Goal: Communication & Community: Answer question/provide support

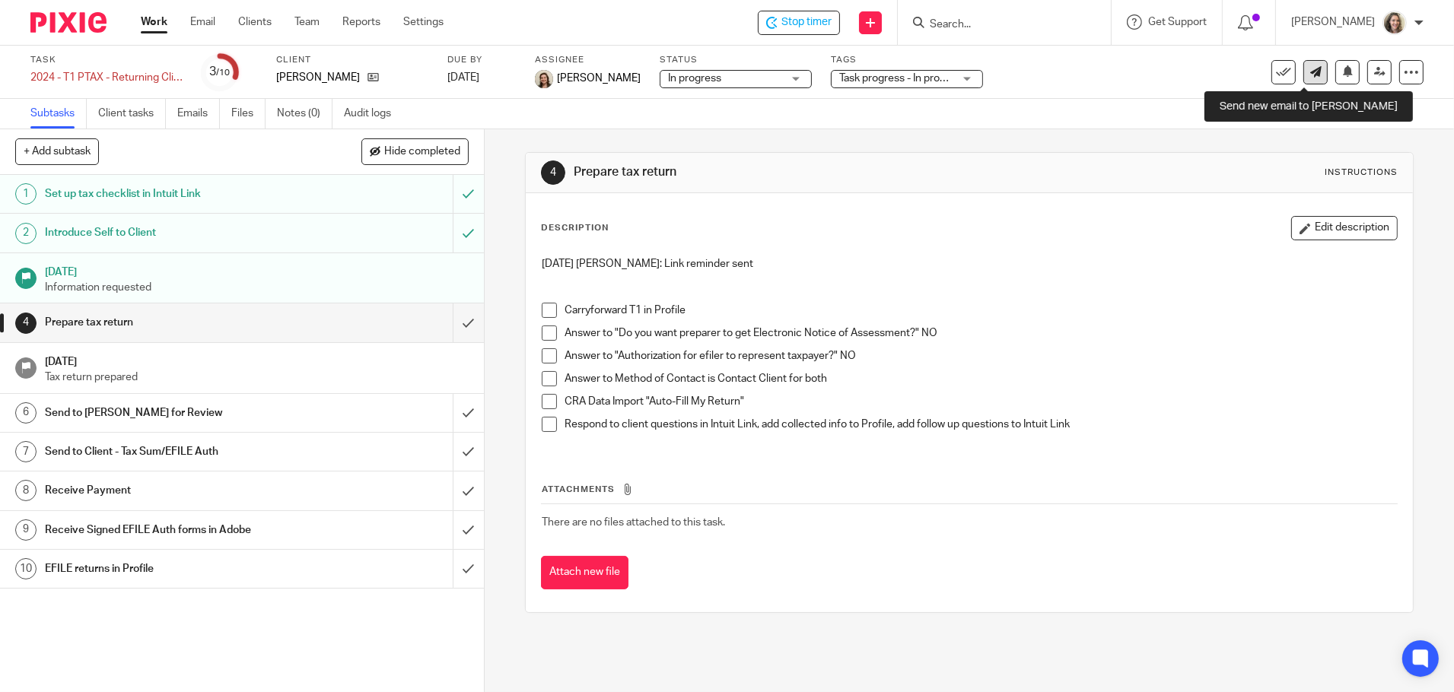
click at [1310, 75] on icon at bounding box center [1315, 71] width 11 height 11
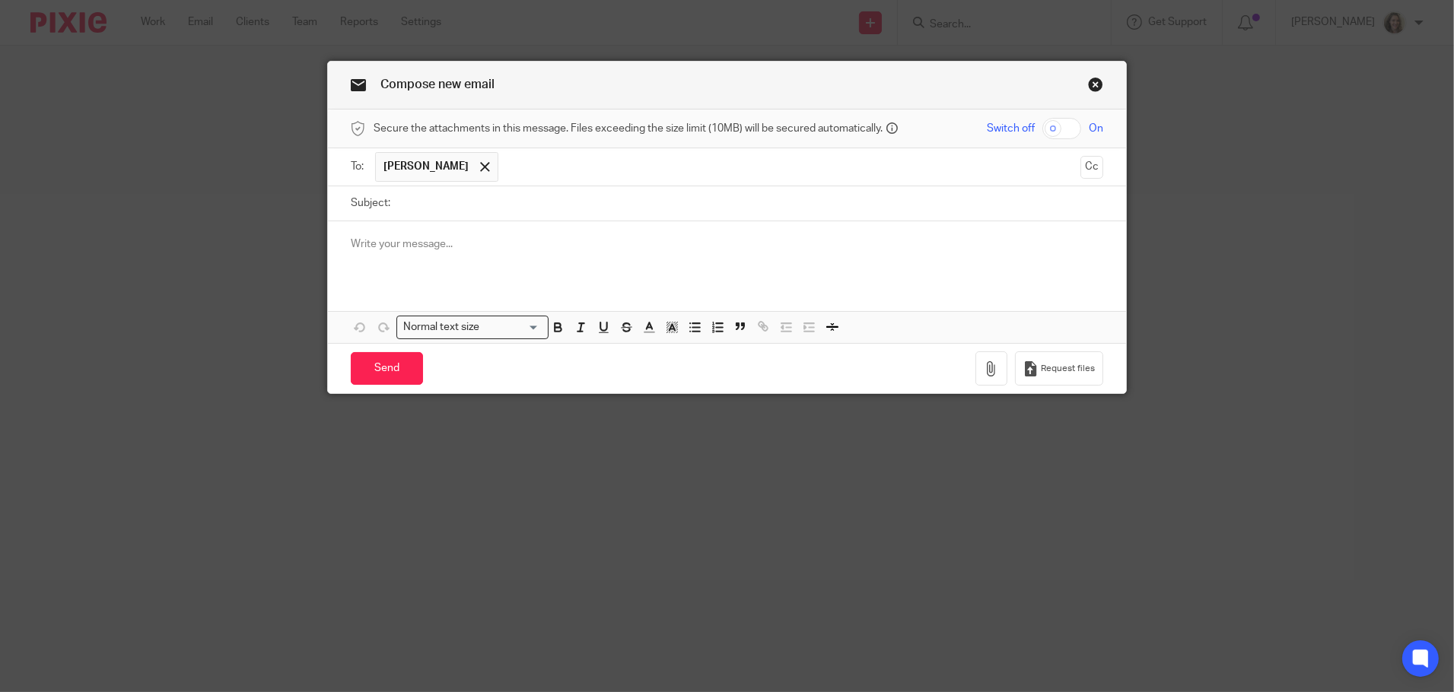
click at [632, 205] on input "Subject:" at bounding box center [750, 203] width 705 height 34
type input "BK edits on spreadsheet 2024"
click at [645, 165] on input "text" at bounding box center [790, 167] width 568 height 30
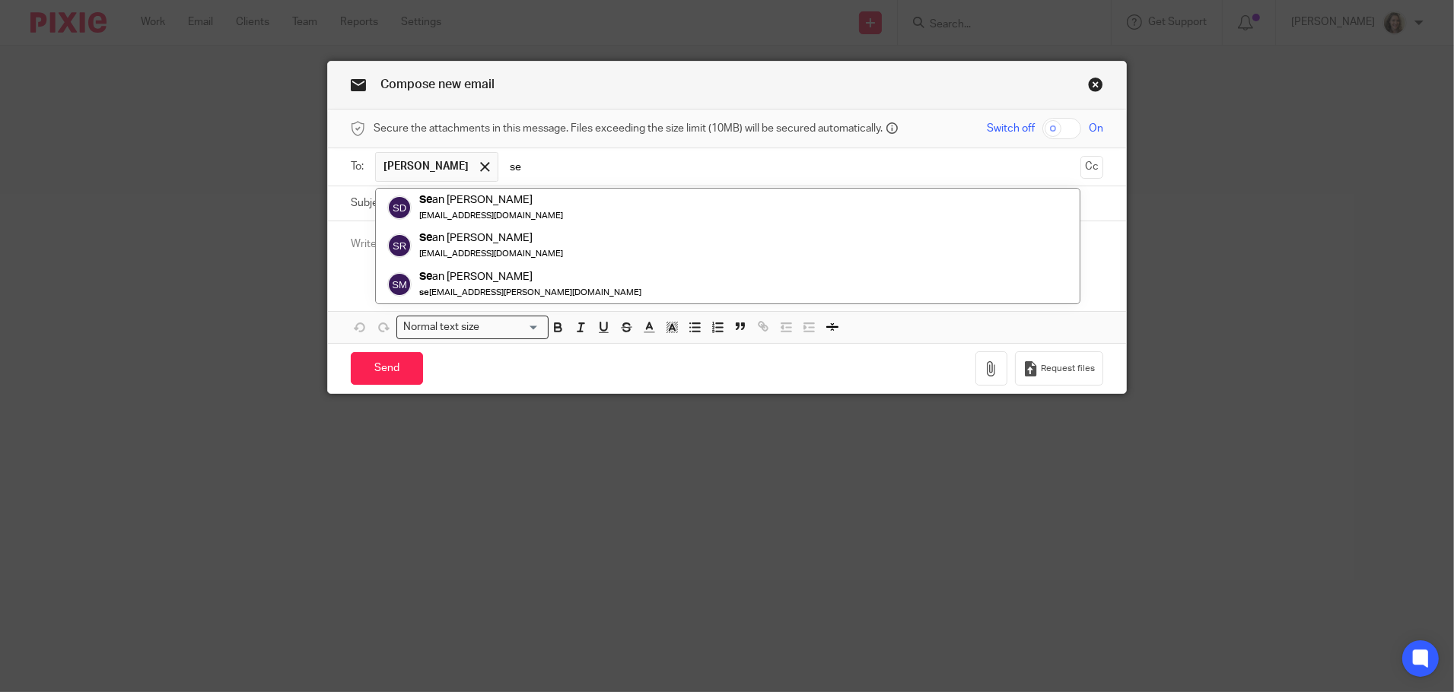
type input "s"
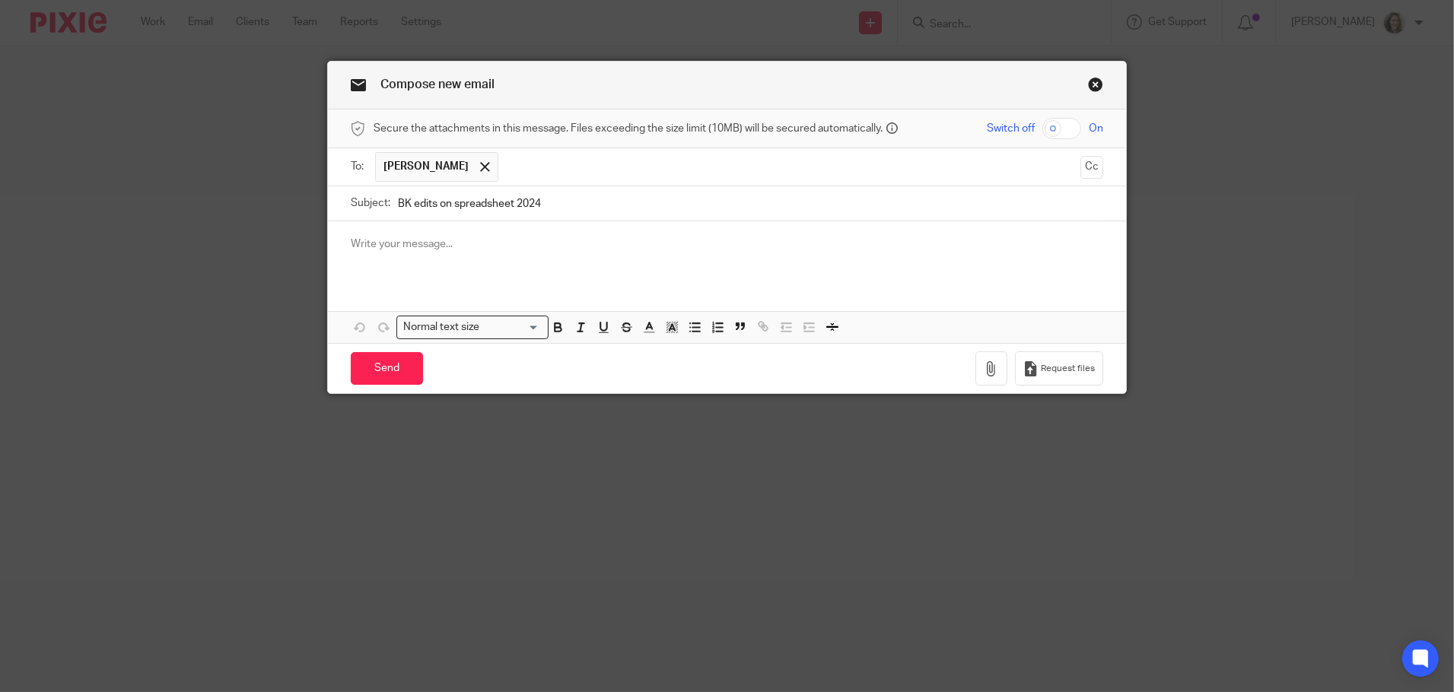
paste input "serena.tylee@gmail.com"
type input "serena.tylee@gmail.com"
click at [563, 246] on p at bounding box center [727, 244] width 753 height 15
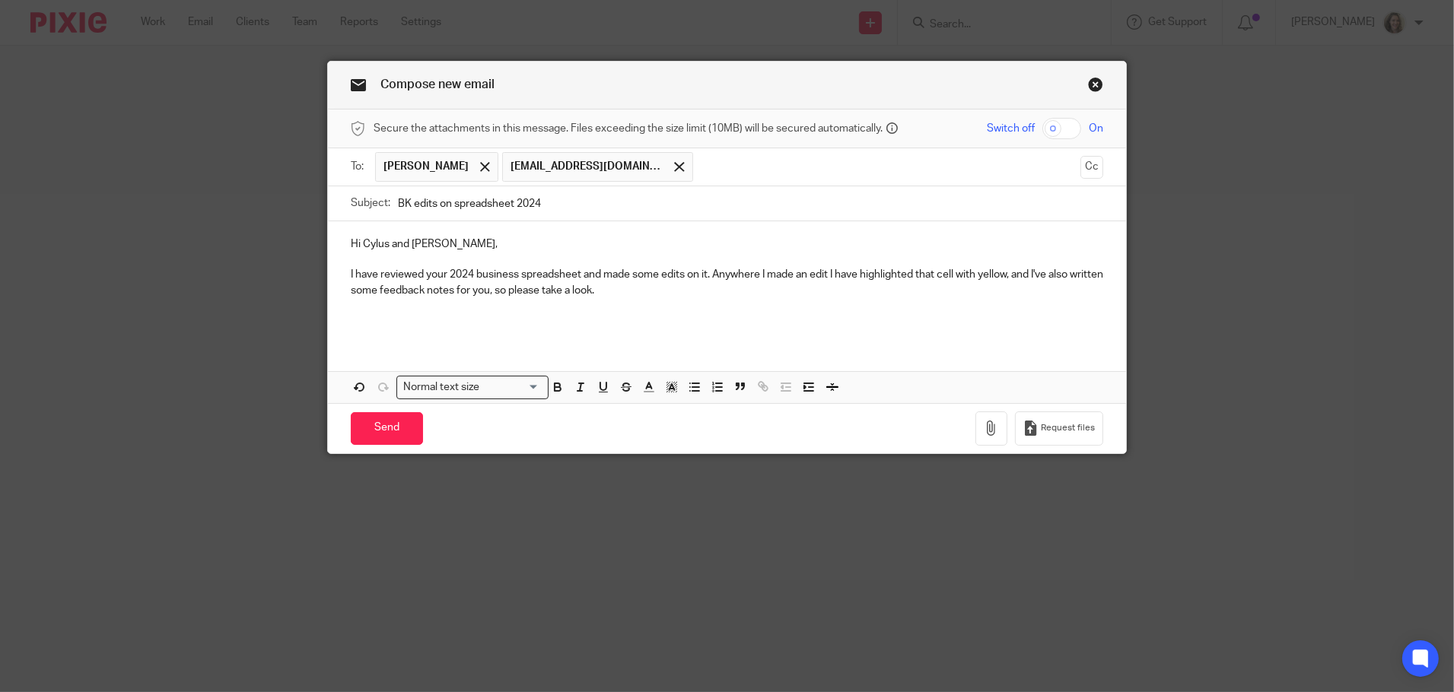
click at [671, 293] on p "I have reviewed your 2024 business spreadsheet and made some edits on it. Anywh…" at bounding box center [727, 282] width 753 height 31
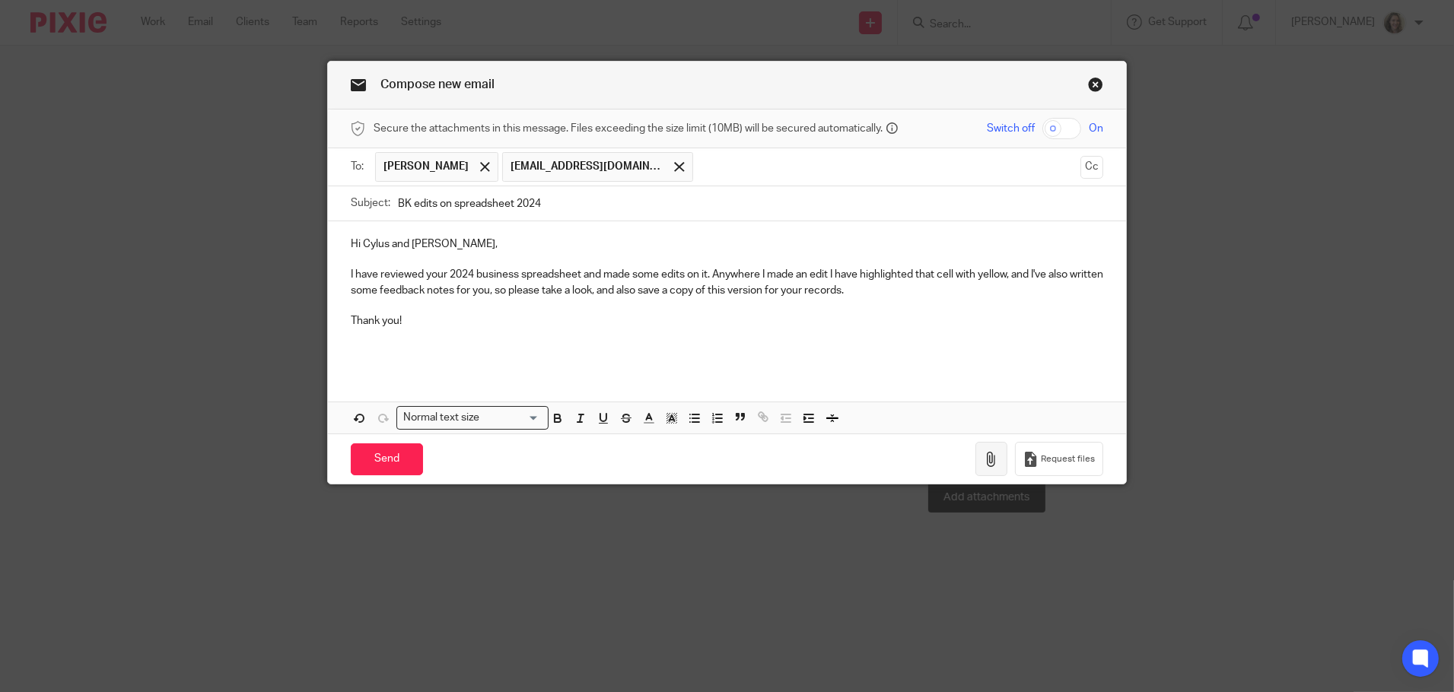
click at [995, 454] on icon "button" at bounding box center [991, 459] width 15 height 15
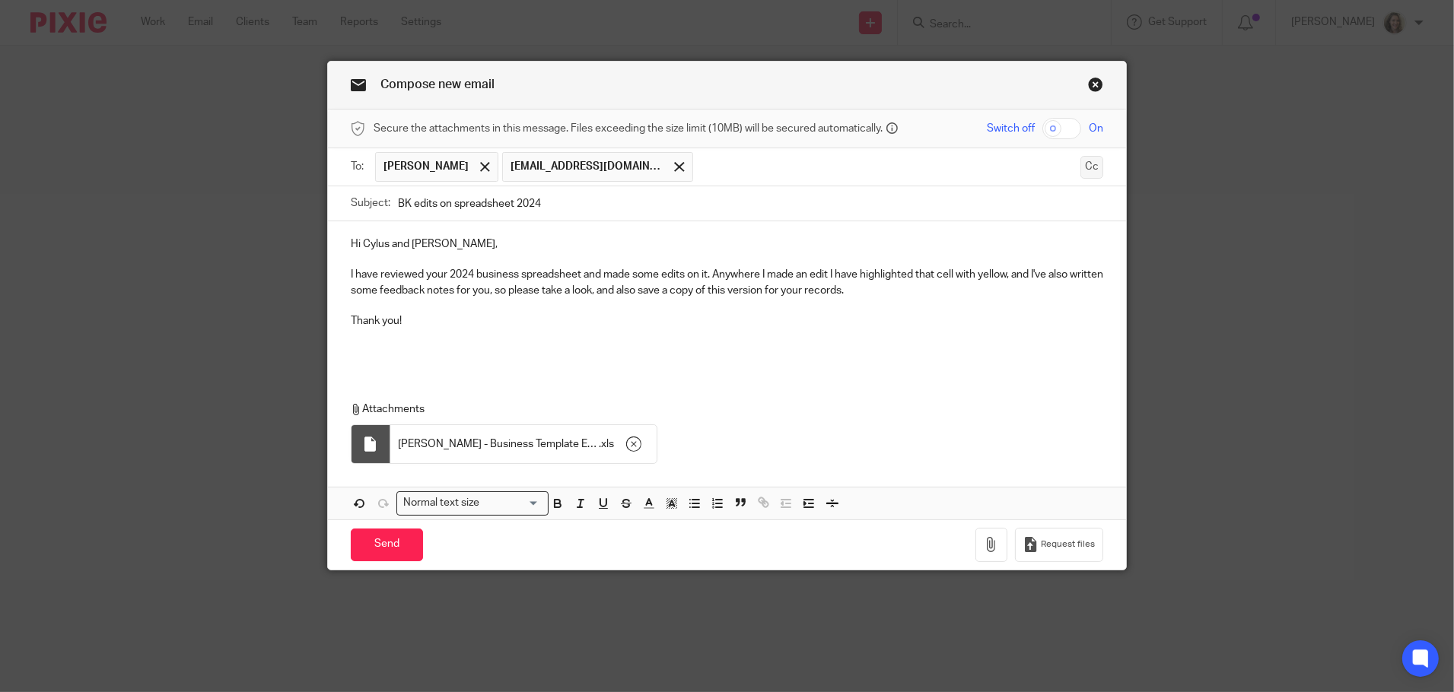
click at [1082, 170] on button "Cc" at bounding box center [1091, 167] width 23 height 23
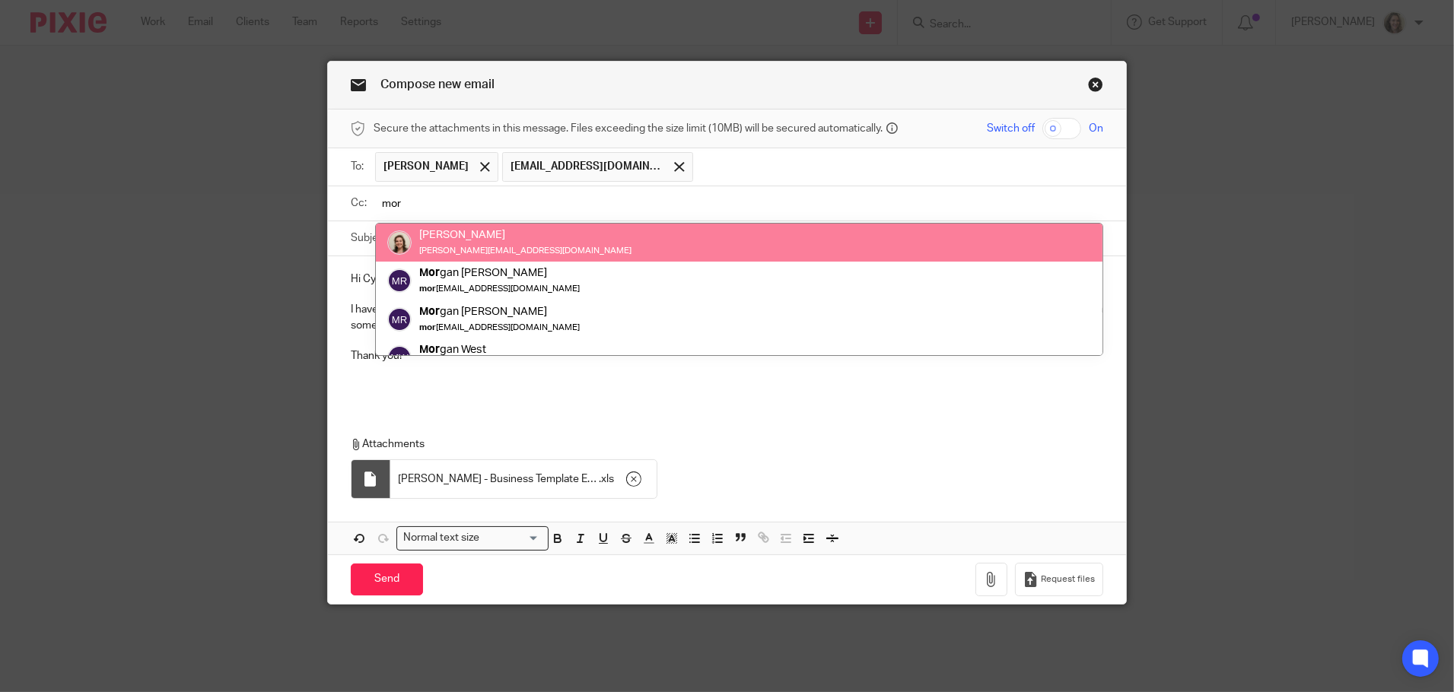
type input "mor"
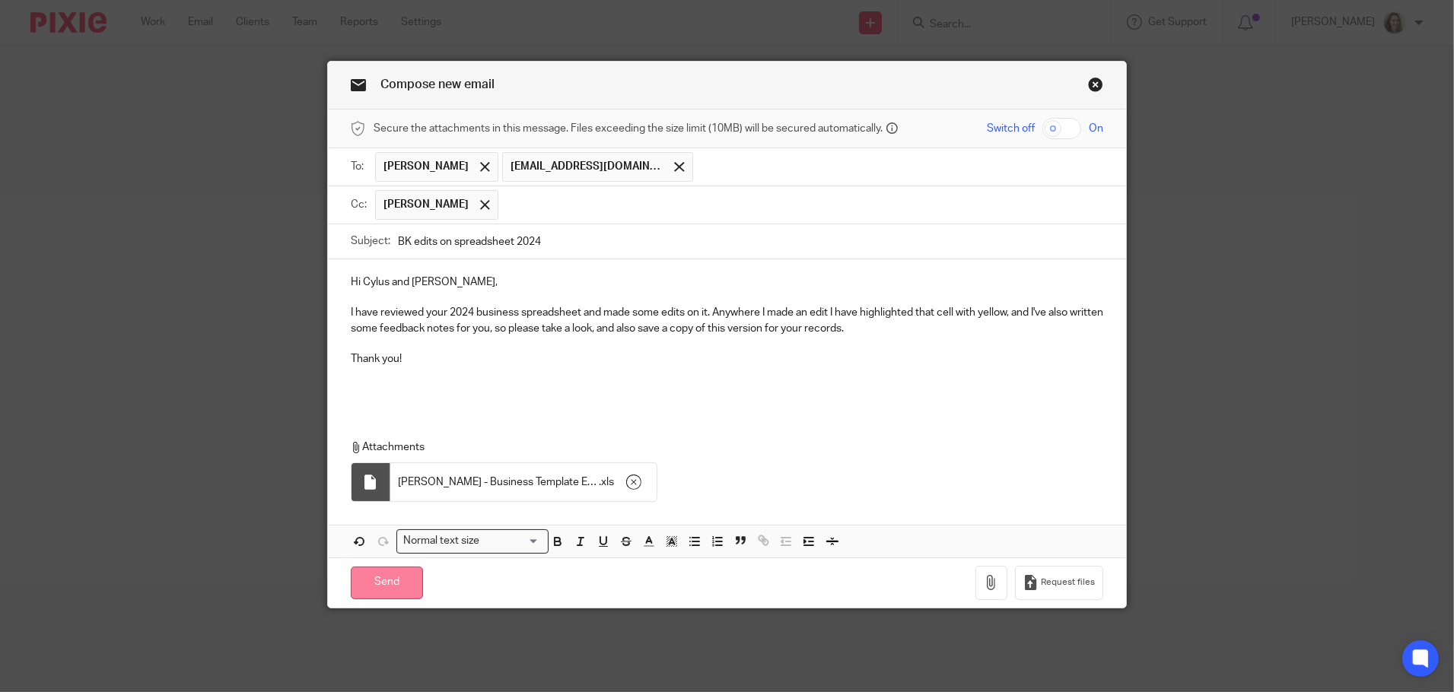
click at [382, 581] on input "Send" at bounding box center [387, 583] width 72 height 33
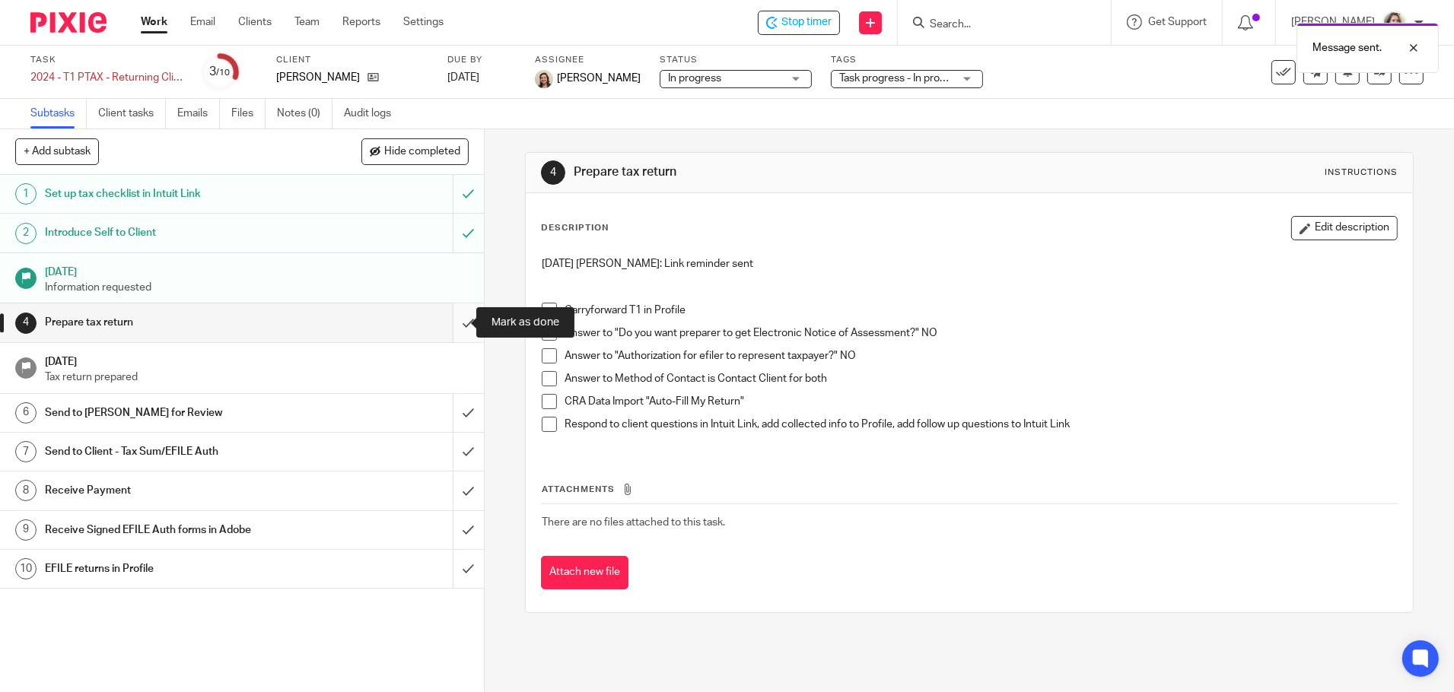
click at [454, 321] on input "submit" at bounding box center [242, 323] width 484 height 38
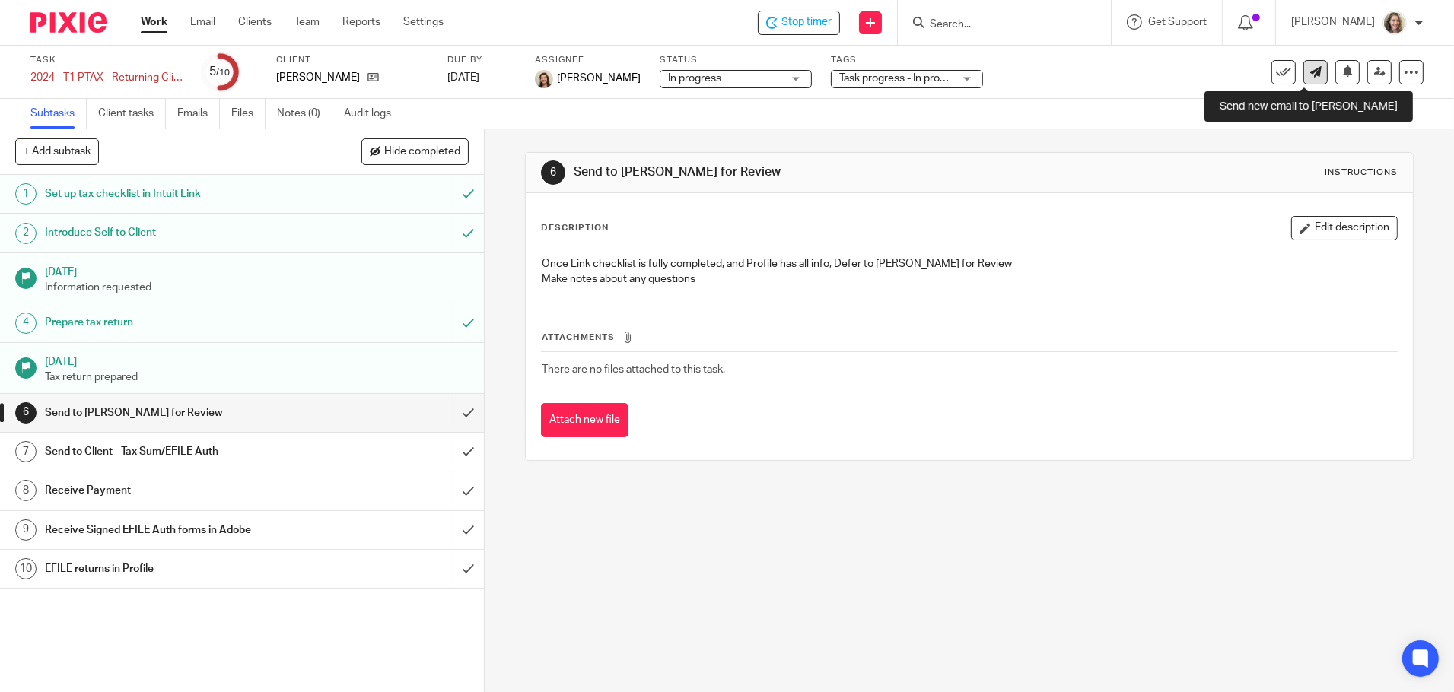
click at [1306, 78] on link at bounding box center [1315, 72] width 24 height 24
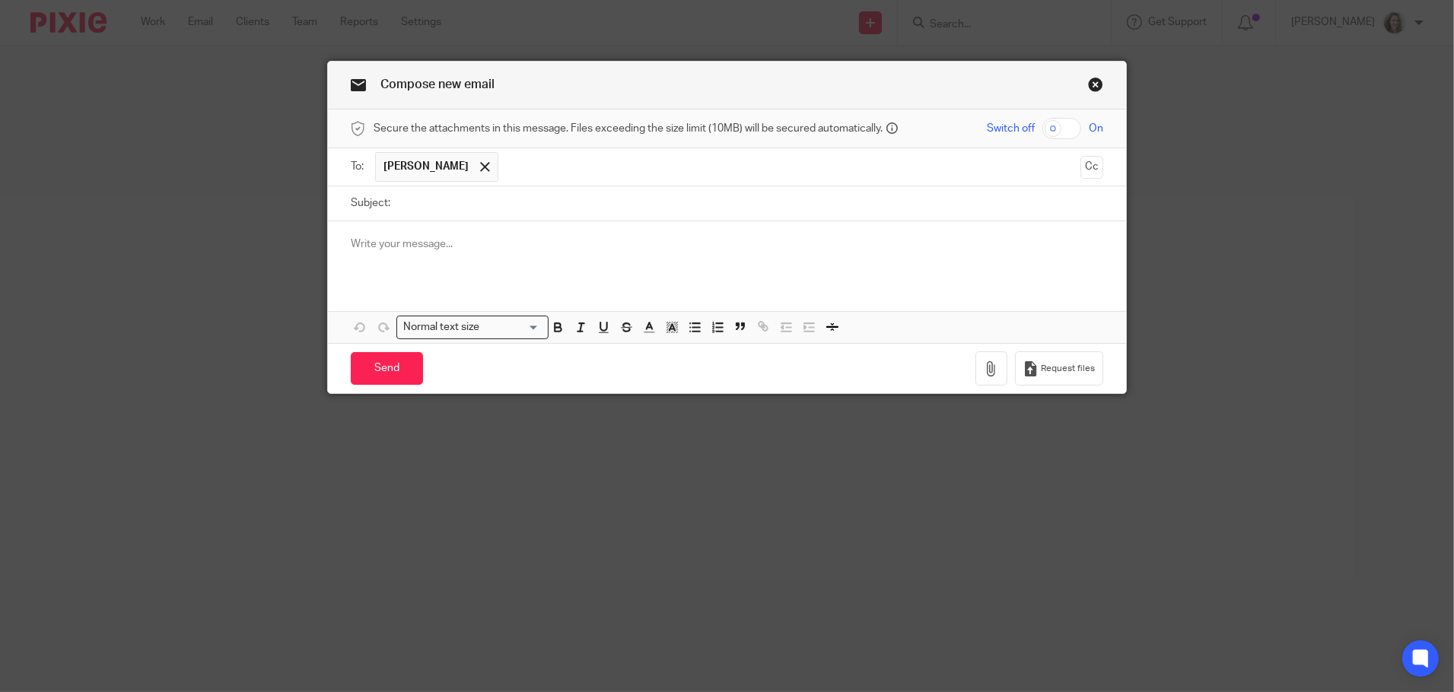
click at [545, 161] on input "text" at bounding box center [790, 167] width 568 height 30
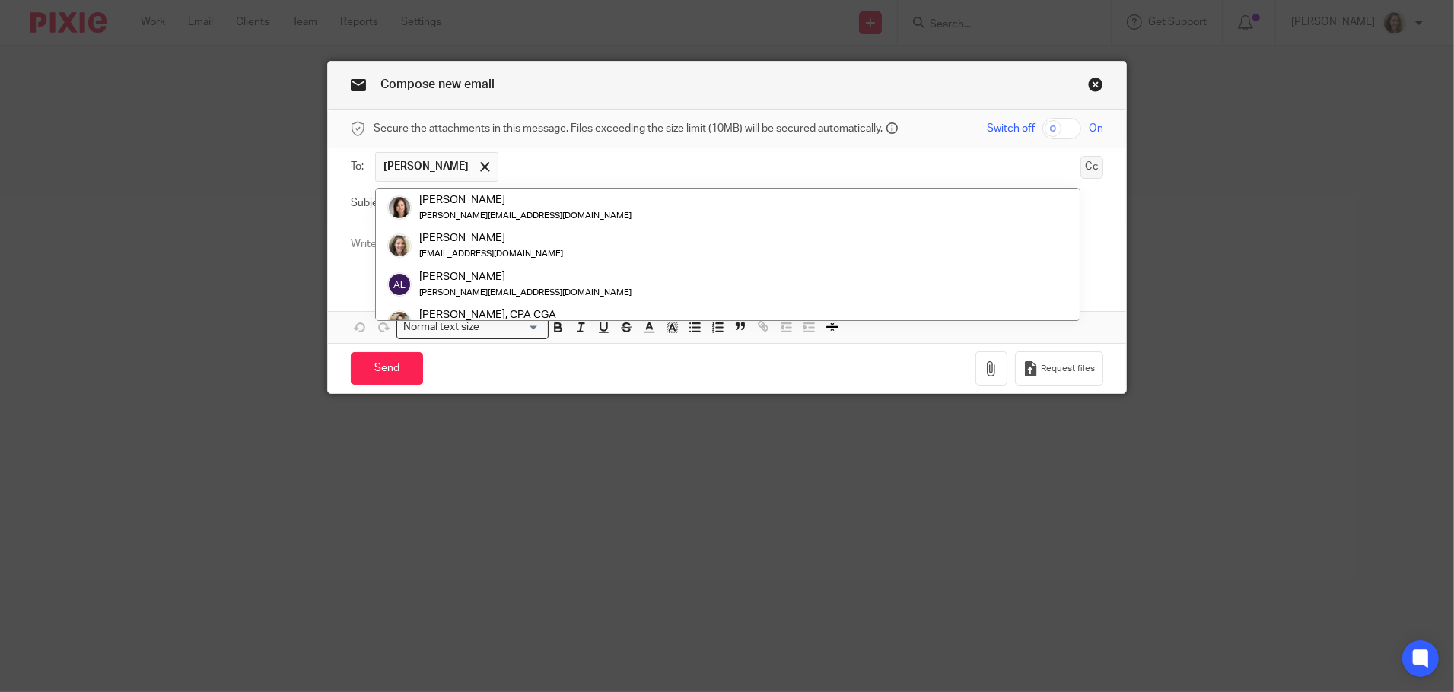
click at [1084, 167] on button "Cc" at bounding box center [1091, 167] width 23 height 23
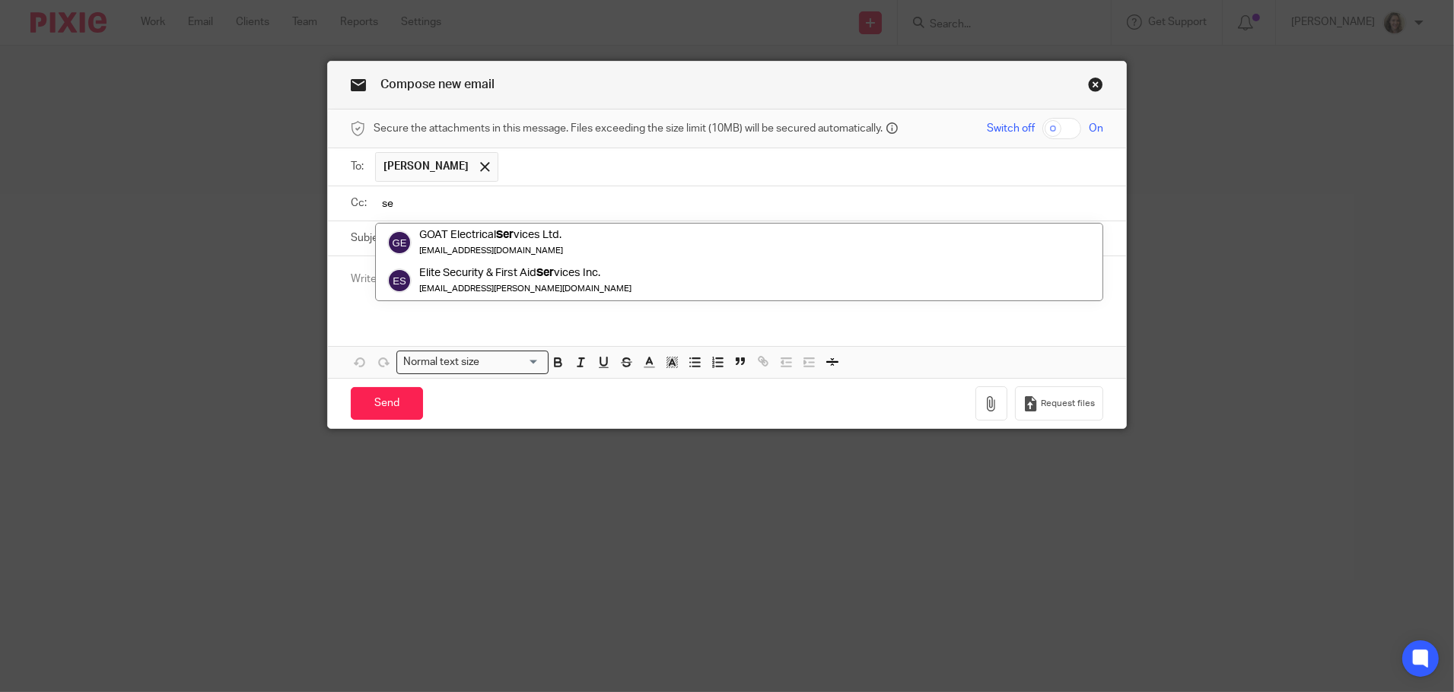
type input "s"
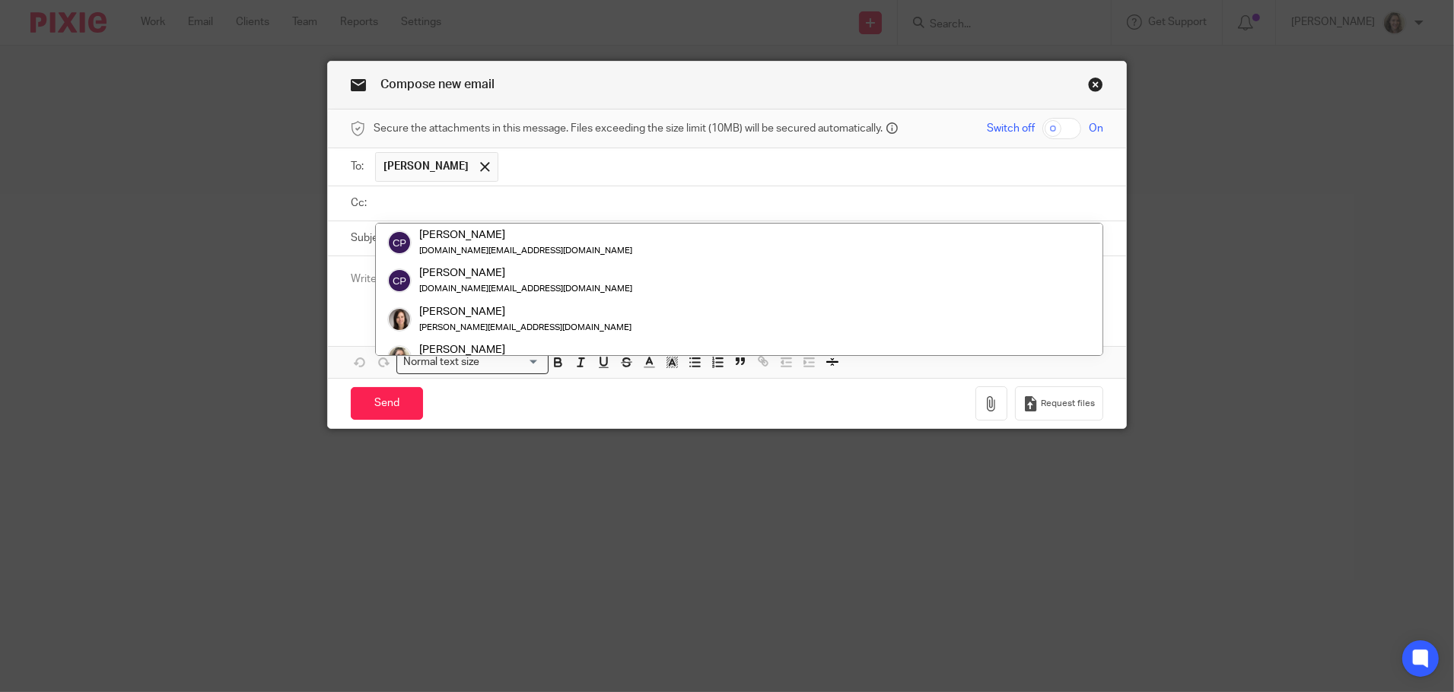
paste input "serena.tylee@gmail.com"
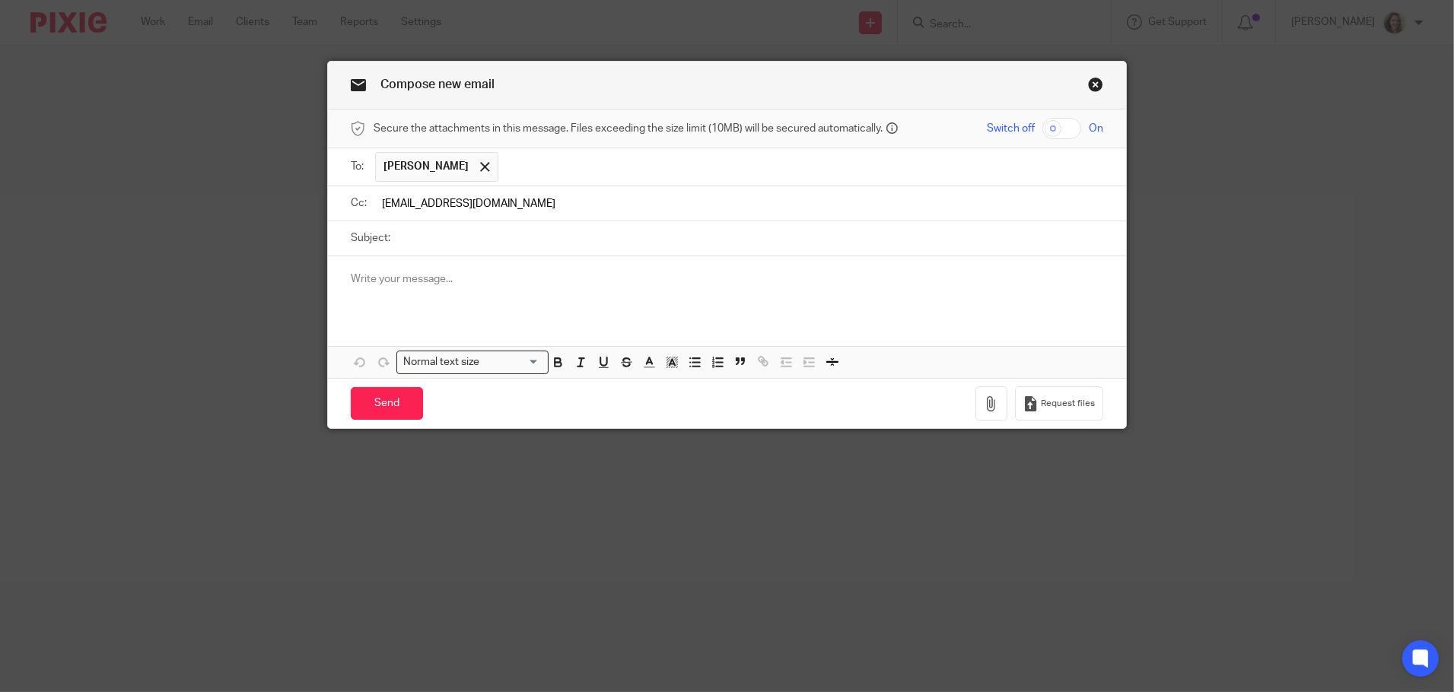
type input "serena.tylee@gmail.com"
click at [506, 237] on input "Subject:" at bounding box center [750, 238] width 705 height 34
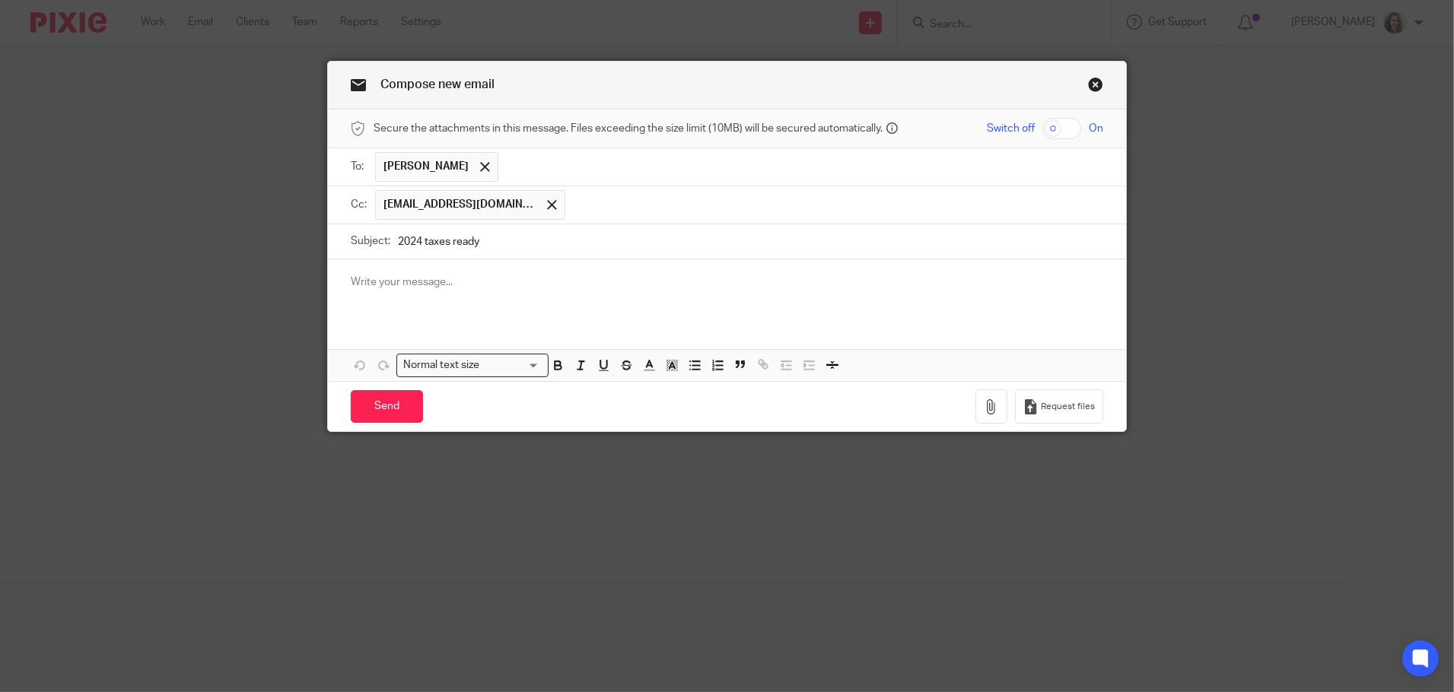
type input "2024 taxes ready"
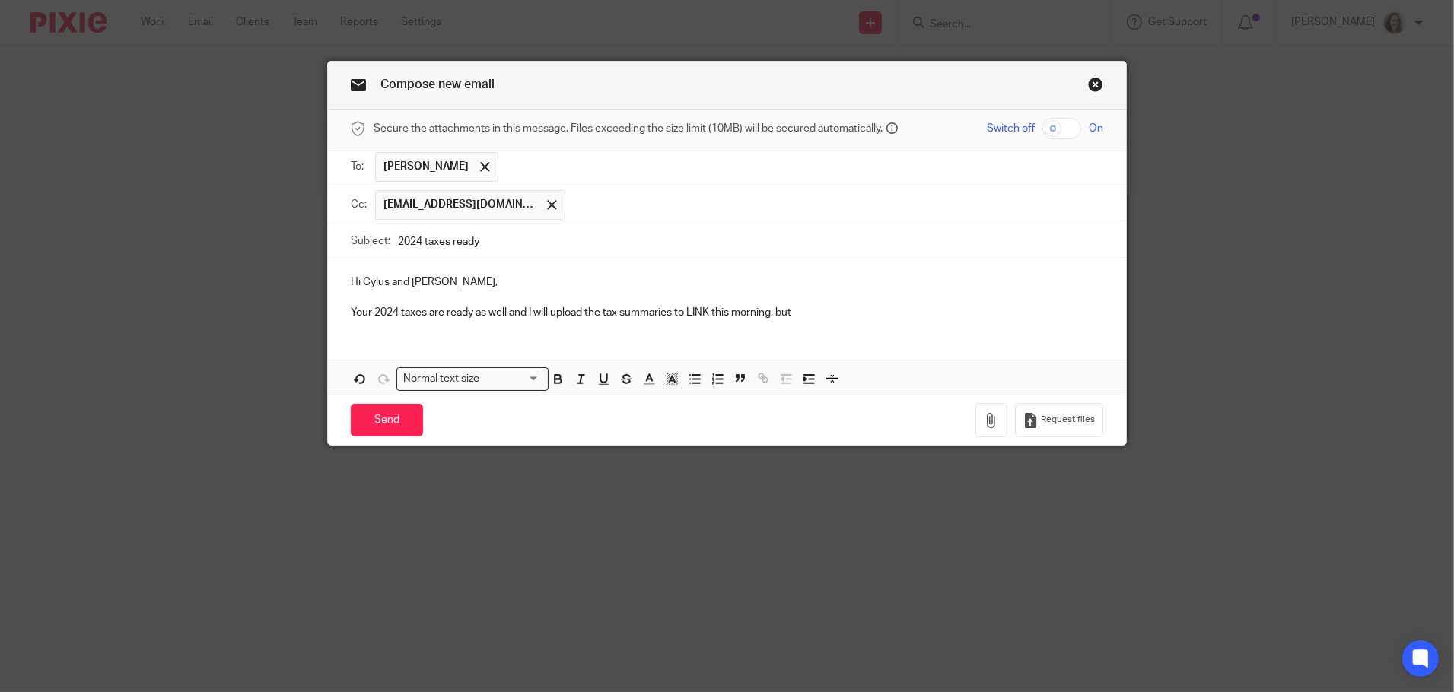
click at [673, 311] on p "Your 2024 taxes are ready as well and I will upload the tax summaries to LINK t…" at bounding box center [727, 312] width 753 height 15
click at [870, 310] on p "Your 2024 taxes are ready as well and I will upload the tax summaries as is to …" at bounding box center [727, 312] width 753 height 15
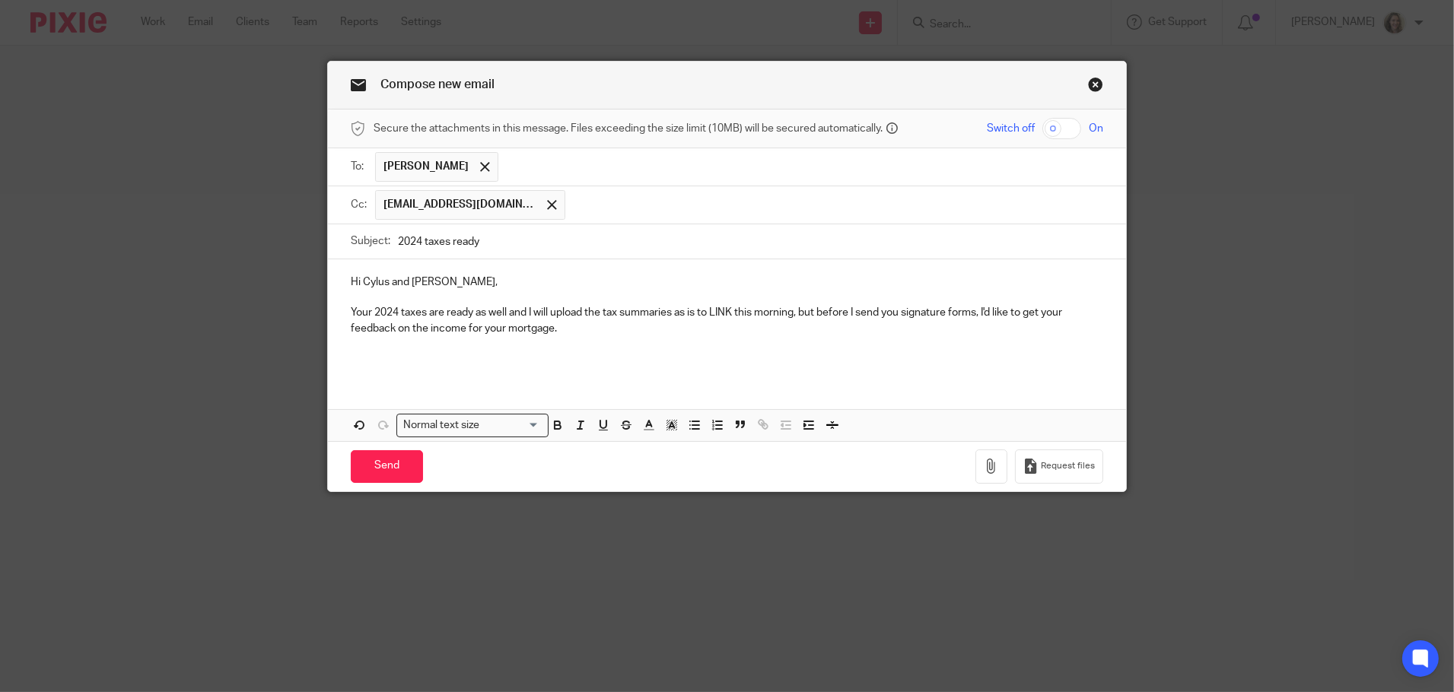
drag, startPoint x: 458, startPoint y: 325, endPoint x: 469, endPoint y: 336, distance: 15.1
click at [460, 326] on p "Your 2024 taxes are ready as well and I will upload the tax summaries as is to …" at bounding box center [727, 320] width 753 height 31
click at [389, 358] on p at bounding box center [727, 359] width 753 height 15
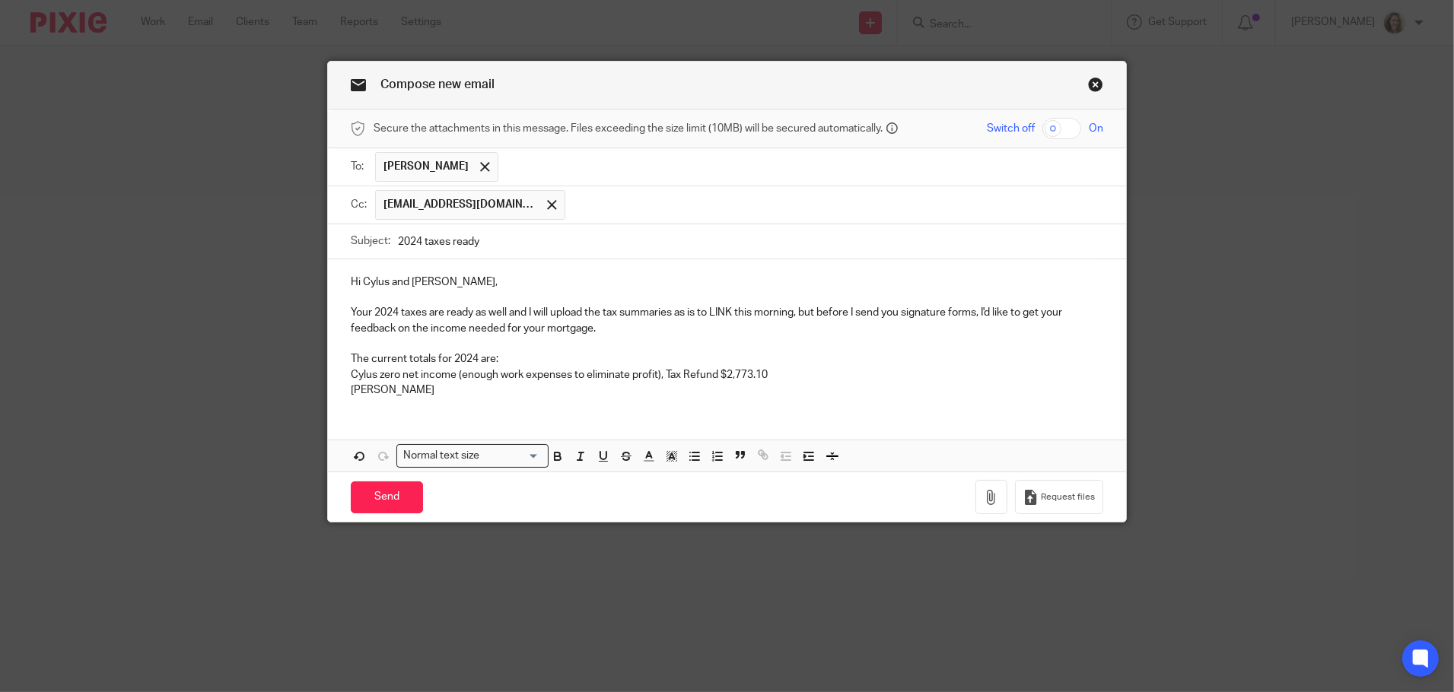
click at [413, 392] on p "Serena" at bounding box center [727, 390] width 753 height 15
click at [613, 387] on p "Serena net income $24,000.08, Tax Refund" at bounding box center [727, 390] width 753 height 15
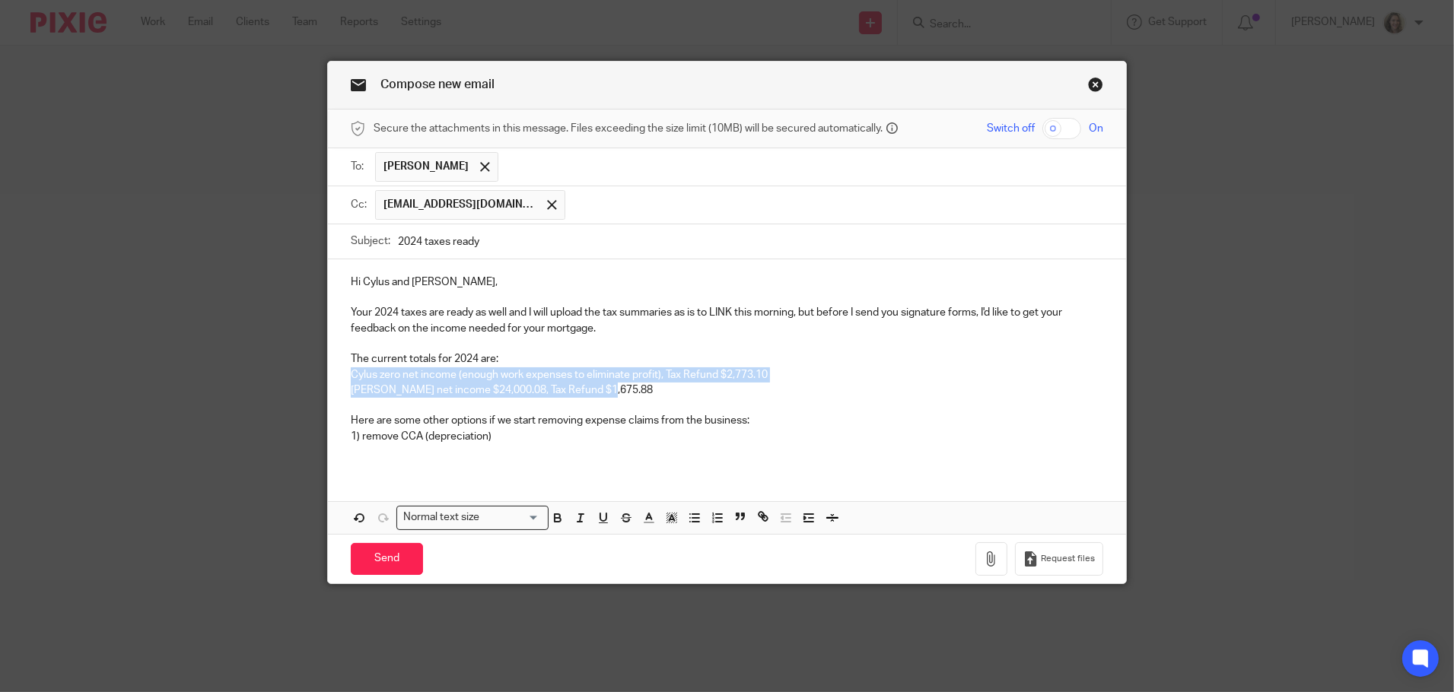
drag, startPoint x: 613, startPoint y: 389, endPoint x: 344, endPoint y: 375, distance: 269.0
click at [344, 375] on div "Hi Cylus and Serena, Your 2024 taxes are ready as well and I will upload the ta…" at bounding box center [727, 365] width 798 height 212
copy div "Cylus zero net income (enough work expenses to eliminate profit), Tax Refund $2…"
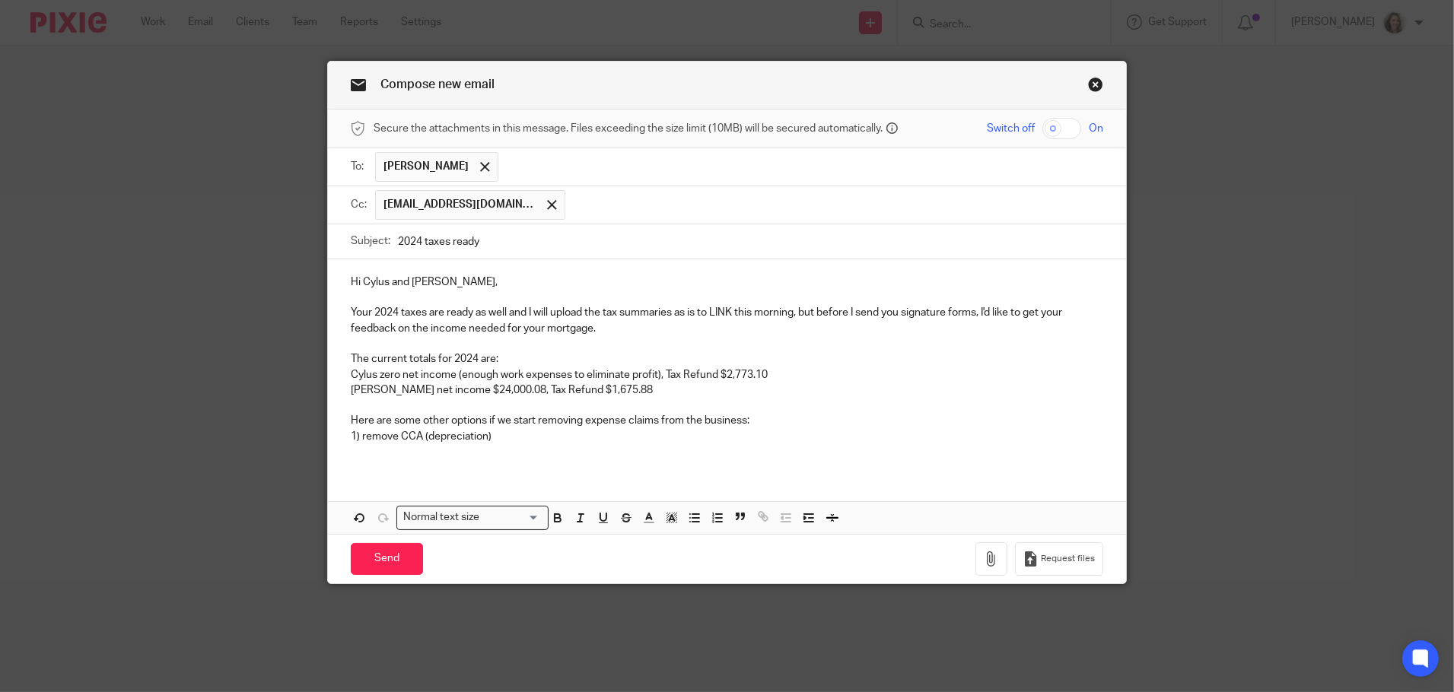
click at [368, 452] on p at bounding box center [727, 451] width 753 height 15
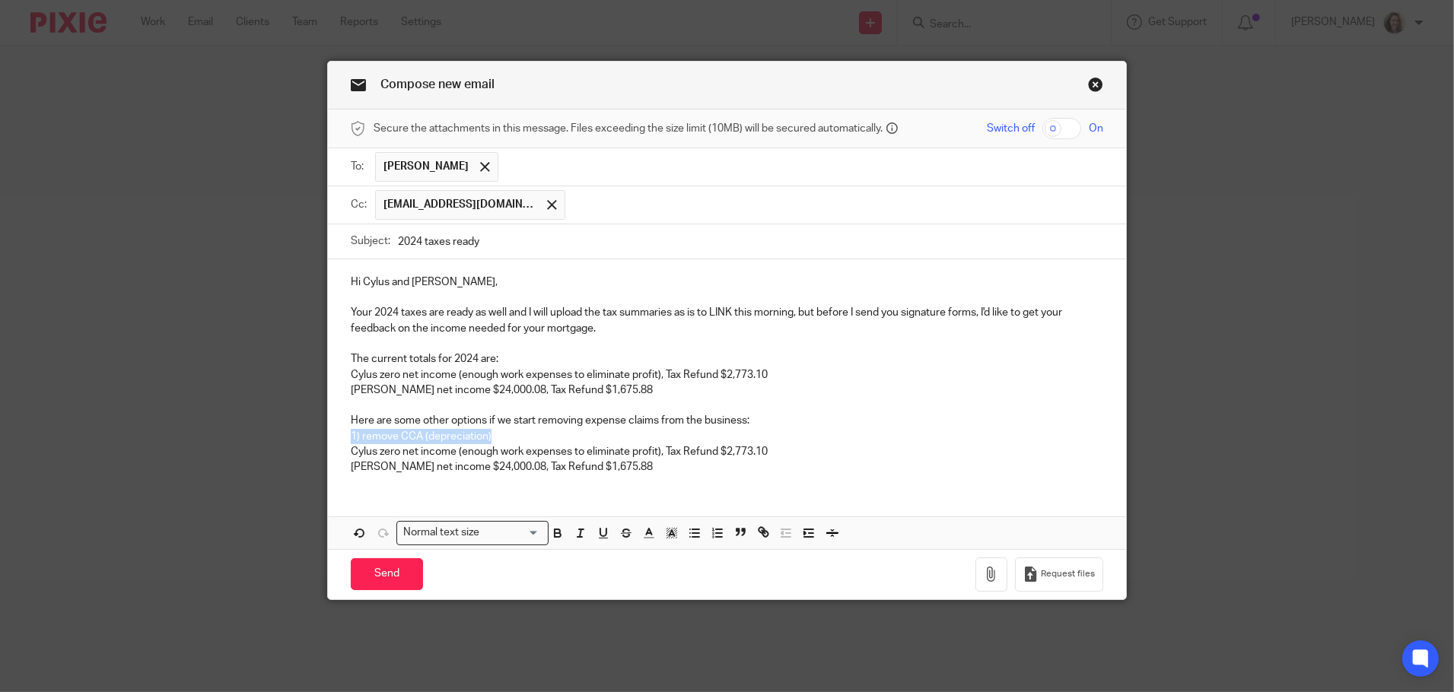
drag, startPoint x: 502, startPoint y: 434, endPoint x: 345, endPoint y: 429, distance: 157.6
click at [351, 429] on p "1) remove CCA (depreciation)" at bounding box center [727, 436] width 753 height 15
click at [551, 534] on icon "button" at bounding box center [558, 534] width 14 height 14
click at [505, 435] on p "1) remove CCA (depreciation)" at bounding box center [727, 436] width 753 height 15
click at [510, 434] on p "1) remove CCA (depreciation)" at bounding box center [727, 436] width 753 height 15
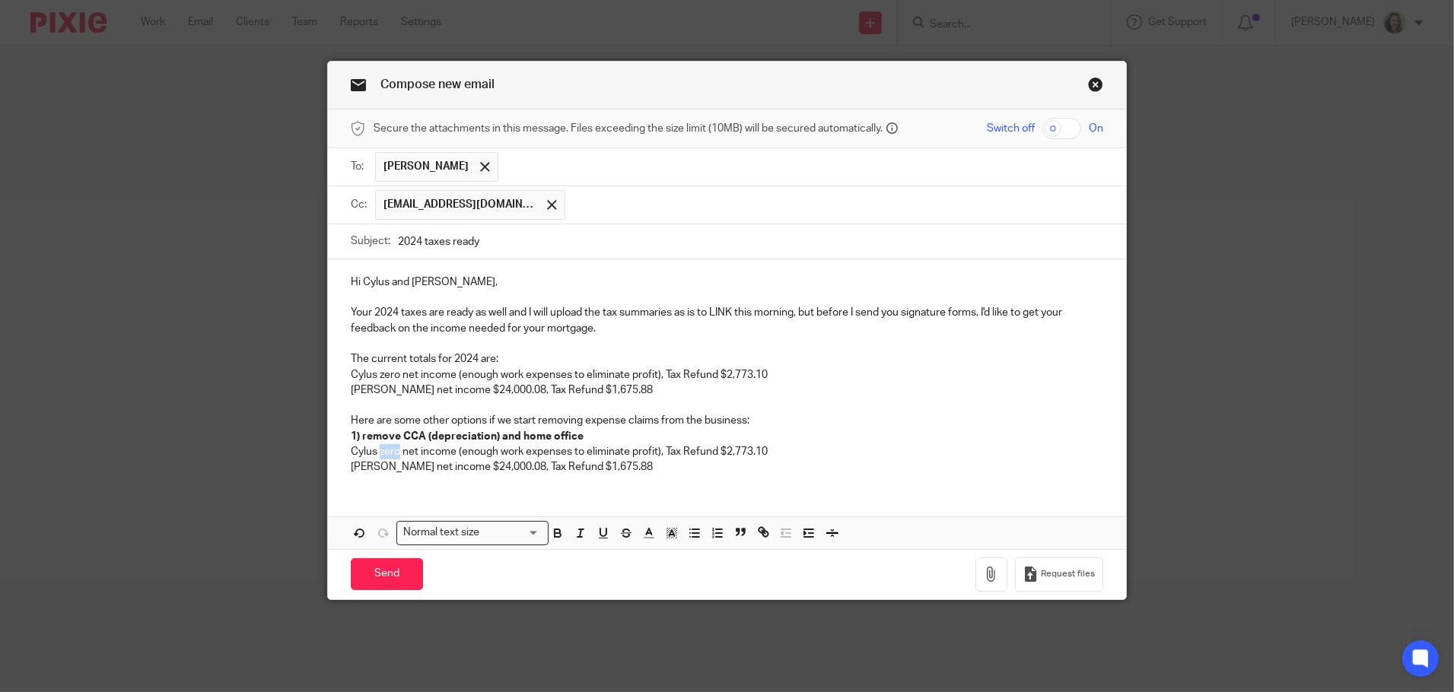
drag, startPoint x: 393, startPoint y: 449, endPoint x: 375, endPoint y: 450, distance: 18.3
click at [375, 450] on p "Cylus zero net income (enough work expenses to eliminate profit), Tax Refund $2…" at bounding box center [727, 451] width 753 height 15
drag, startPoint x: 431, startPoint y: 450, endPoint x: 635, endPoint y: 448, distance: 203.9
click at [635, 448] on p "Cylus net income (enough work expenses to eliminate profit), Tax Refund $2,773.…" at bounding box center [727, 451] width 753 height 15
drag, startPoint x: 589, startPoint y: 453, endPoint x: 532, endPoint y: 447, distance: 57.4
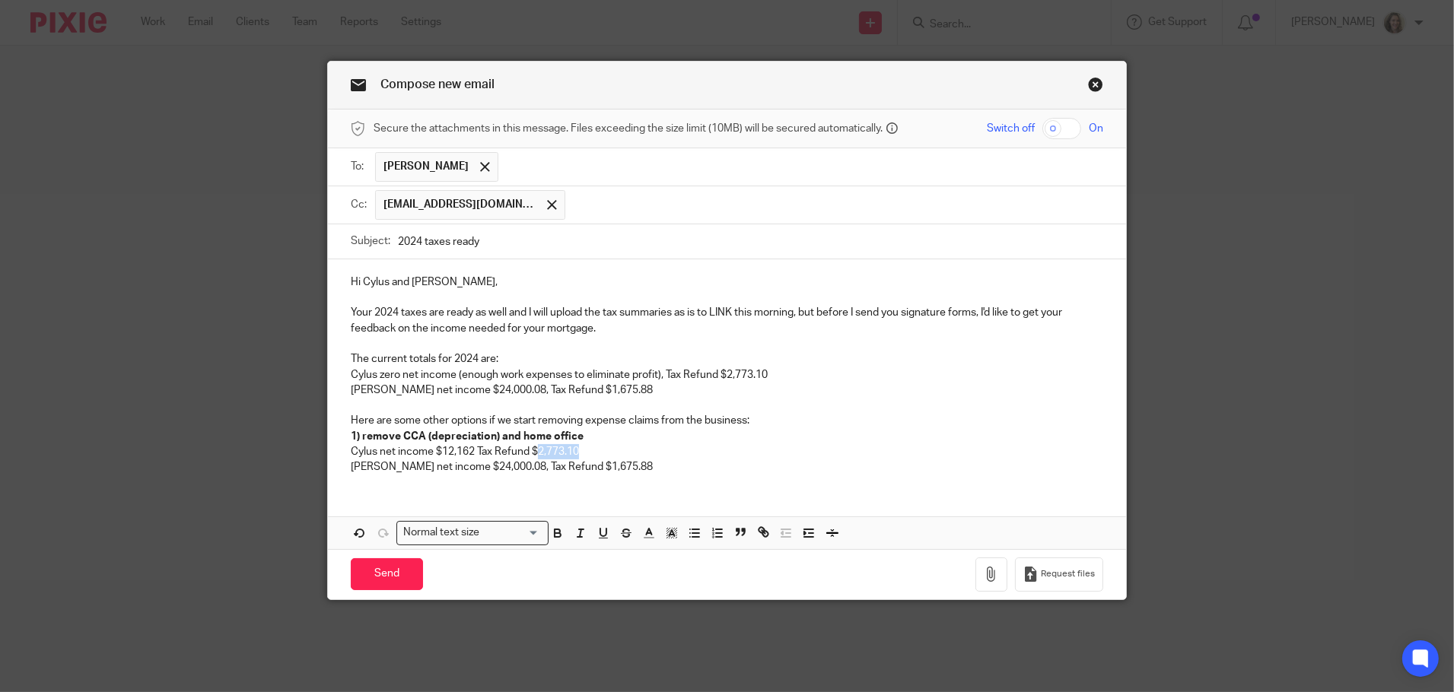
click at [532, 447] on p "Cylus net income $12,162 Tax Refund $2,773.10" at bounding box center [727, 451] width 753 height 15
click at [606, 469] on p "Serena net income $24,000.08, Tax Refund $1,675.88" at bounding box center [727, 467] width 753 height 15
click at [739, 390] on p "Serena net income $24,000.08, Tax Refund $1,675.88" at bounding box center [727, 390] width 753 height 15
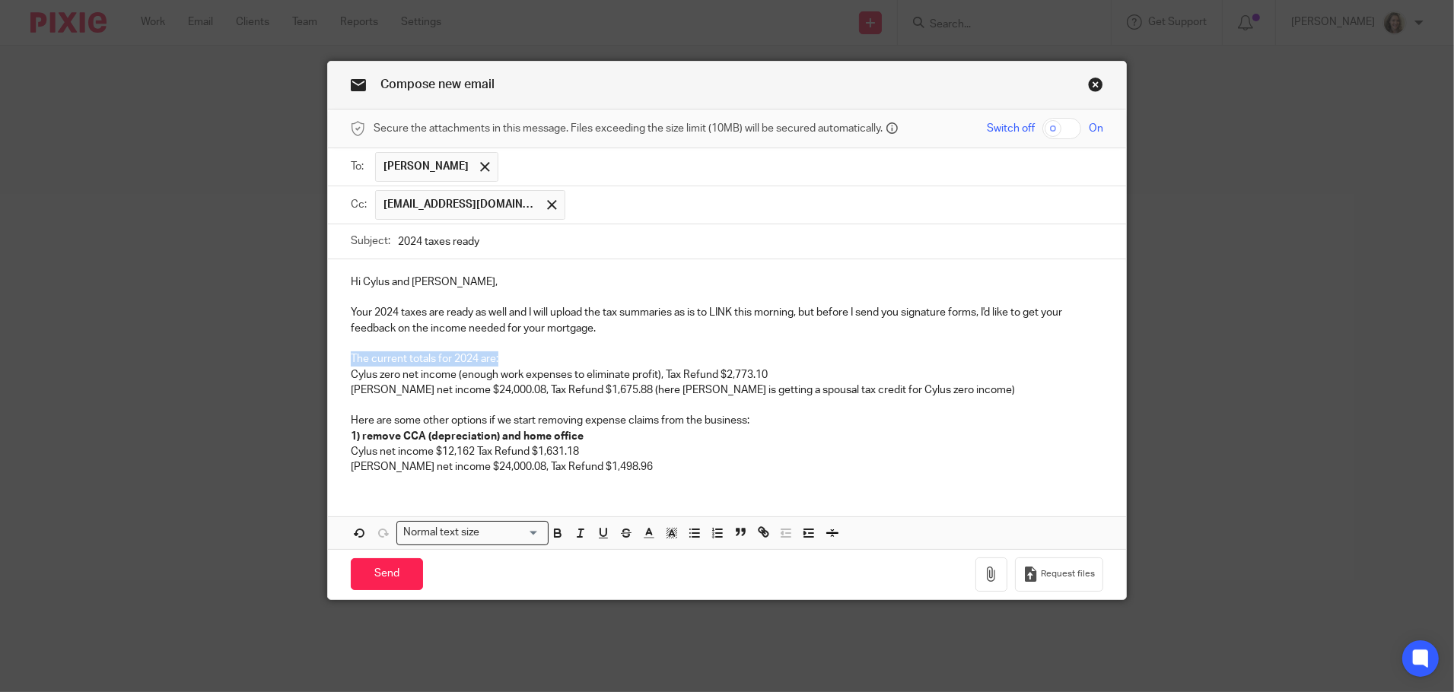
drag, startPoint x: 505, startPoint y: 354, endPoint x: 304, endPoint y: 358, distance: 200.9
click at [304, 356] on div "Compose new email Secure the attachments in this message. Files exceeding the s…" at bounding box center [727, 346] width 1454 height 692
click at [555, 530] on icon "button" at bounding box center [557, 532] width 5 height 4
click at [652, 465] on p "Serena net income $24,000.08, Tax Refund $1,498.96" at bounding box center [727, 467] width 753 height 15
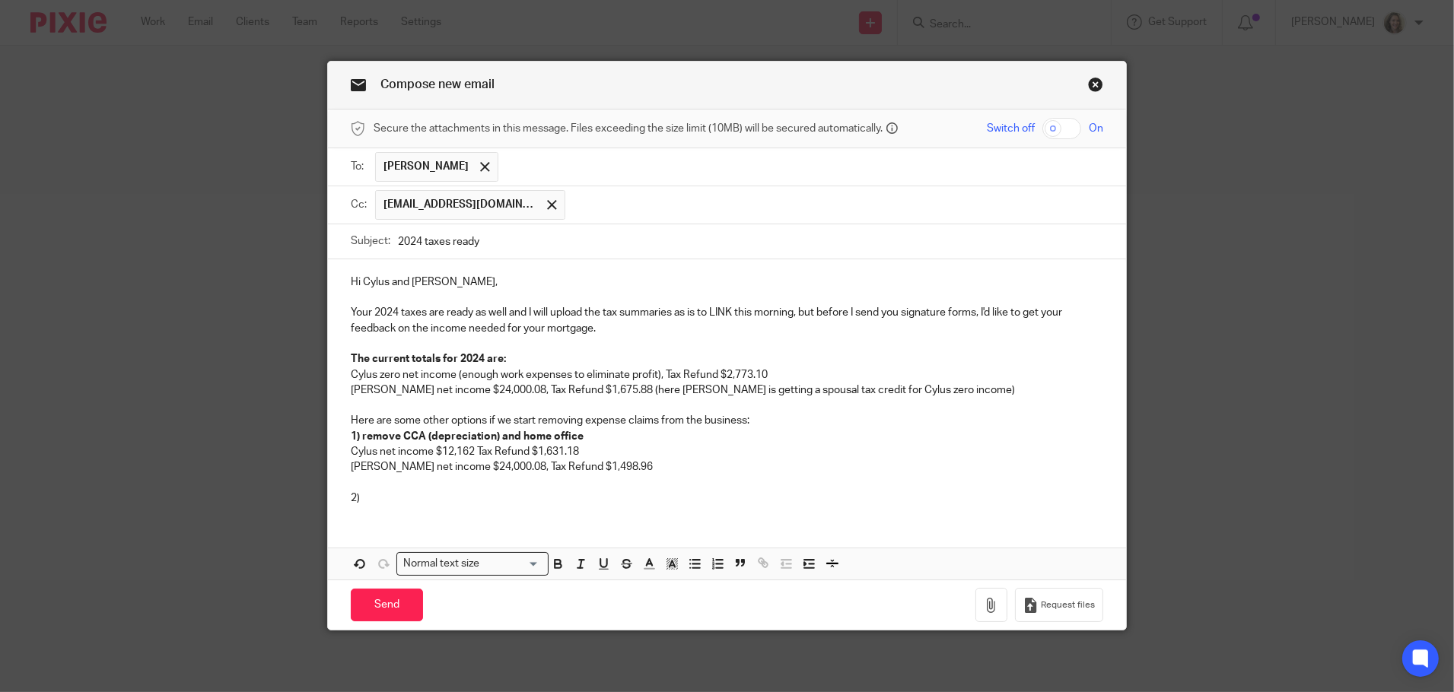
click at [394, 482] on p at bounding box center [727, 482] width 753 height 15
click at [393, 489] on p at bounding box center [727, 482] width 753 height 15
click at [393, 498] on p "2)" at bounding box center [727, 498] width 753 height 15
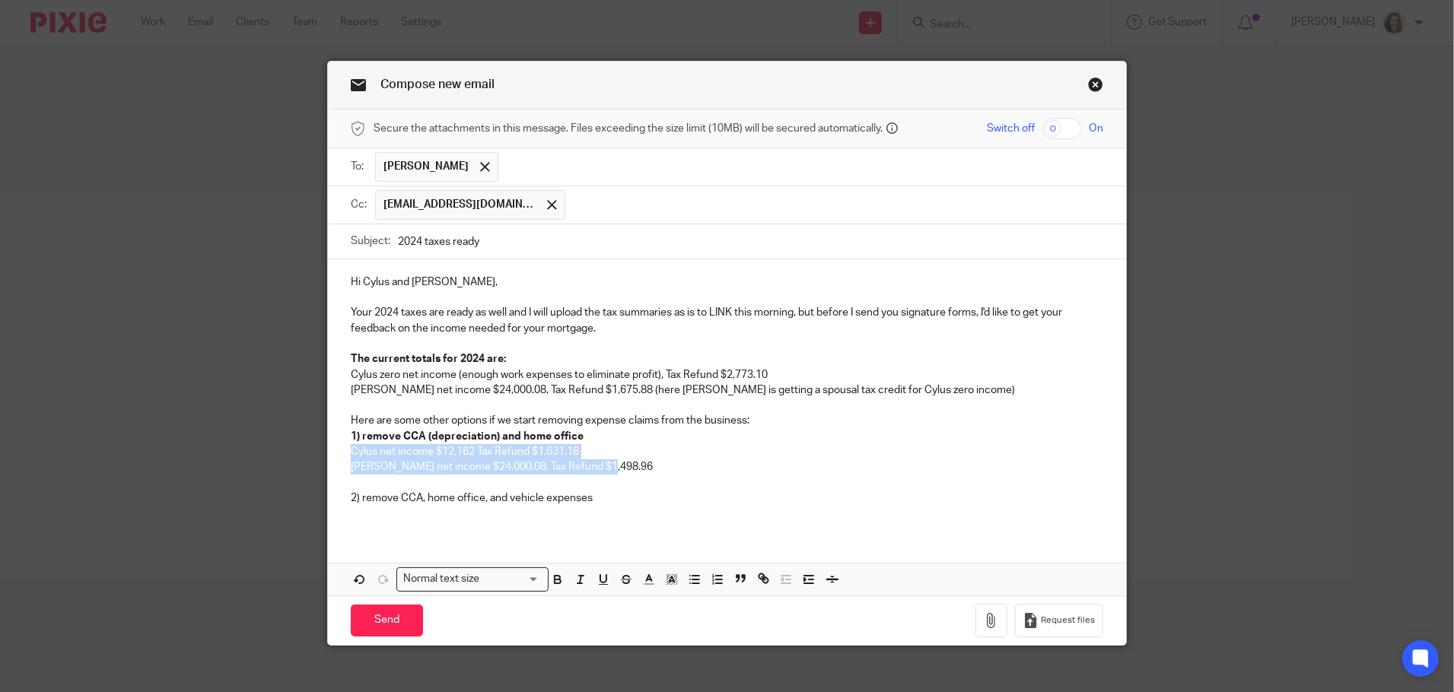
drag, startPoint x: 621, startPoint y: 465, endPoint x: 338, endPoint y: 456, distance: 283.2
click at [338, 456] on div "Hi Cylus and Serena, Your 2024 taxes are ready as well and I will upload the ta…" at bounding box center [727, 395] width 798 height 273
copy div "Cylus net income $12,162 Tax Refund $1,631.18 Serena net income $24,000.08, Tax…"
click at [383, 514] on p at bounding box center [727, 513] width 753 height 15
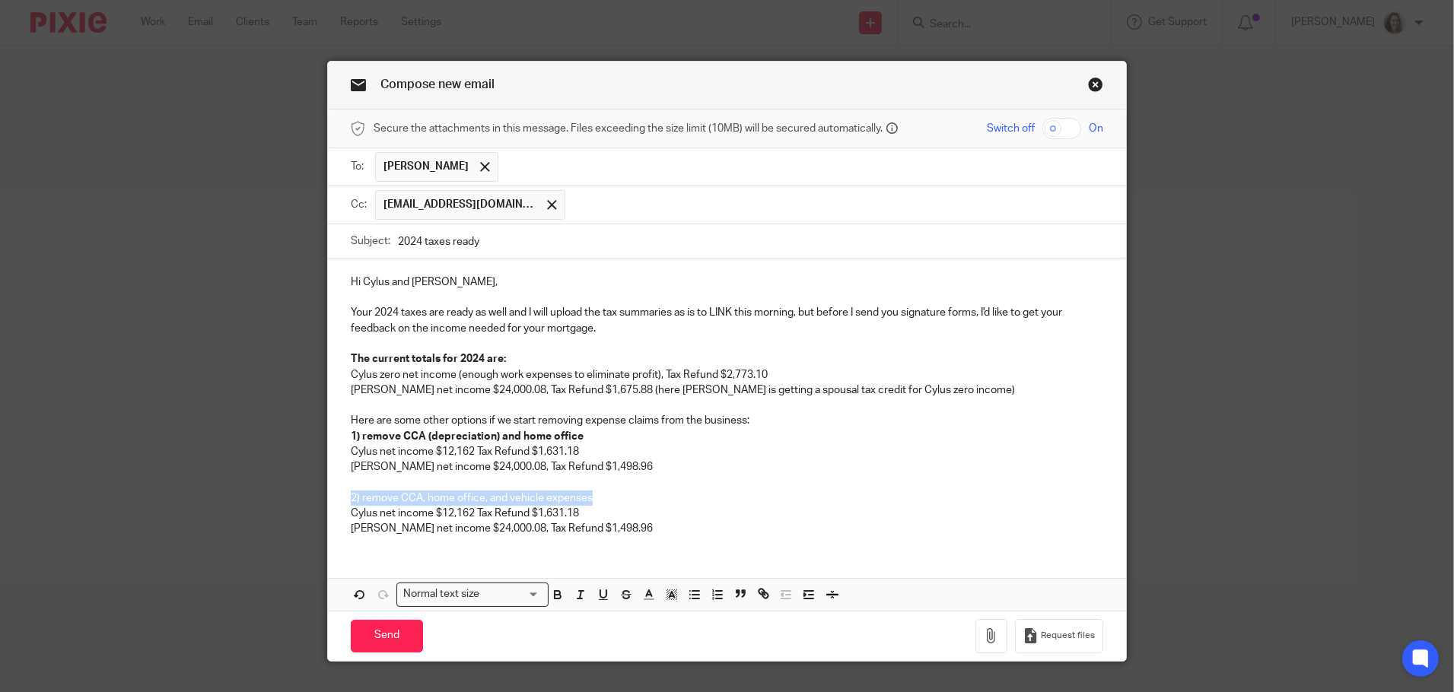
drag, startPoint x: 603, startPoint y: 495, endPoint x: 335, endPoint y: 492, distance: 268.6
click at [335, 492] on div "Hi Cylus and Serena, Your 2024 taxes are ready as well and I will upload the ta…" at bounding box center [727, 403] width 798 height 289
click at [555, 591] on icon "button" at bounding box center [557, 593] width 5 height 4
click at [622, 512] on p "Cylus net income $12,162 Tax Refund $1,631.18" at bounding box center [727, 513] width 753 height 15
click at [468, 511] on p "Cylus net income $12,162 Tax Refund $1,631.18" at bounding box center [727, 513] width 753 height 15
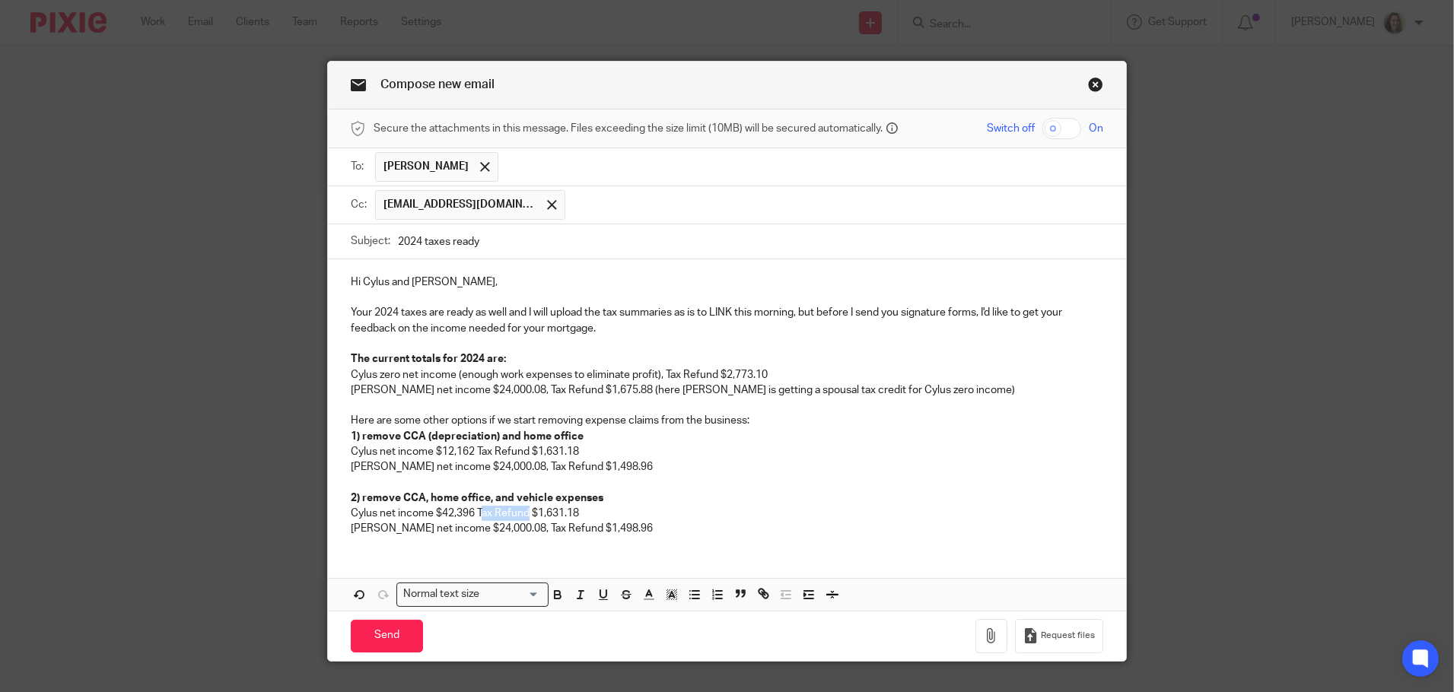
drag, startPoint x: 524, startPoint y: 512, endPoint x: 475, endPoint y: 514, distance: 49.5
click at [475, 514] on p "Cylus net income $42,396 Tax Refund $1,631.18" at bounding box center [727, 513] width 753 height 15
click at [619, 524] on p "Serena net income $24,000.08, Tax Refund $1,498.96" at bounding box center [727, 528] width 753 height 15
drag, startPoint x: 930, startPoint y: 389, endPoint x: 600, endPoint y: 395, distance: 329.5
click at [600, 395] on p "Serena net income $24,000.08, Tax Refund $1,675.88 (here Serena is getting a sp…" at bounding box center [727, 390] width 753 height 15
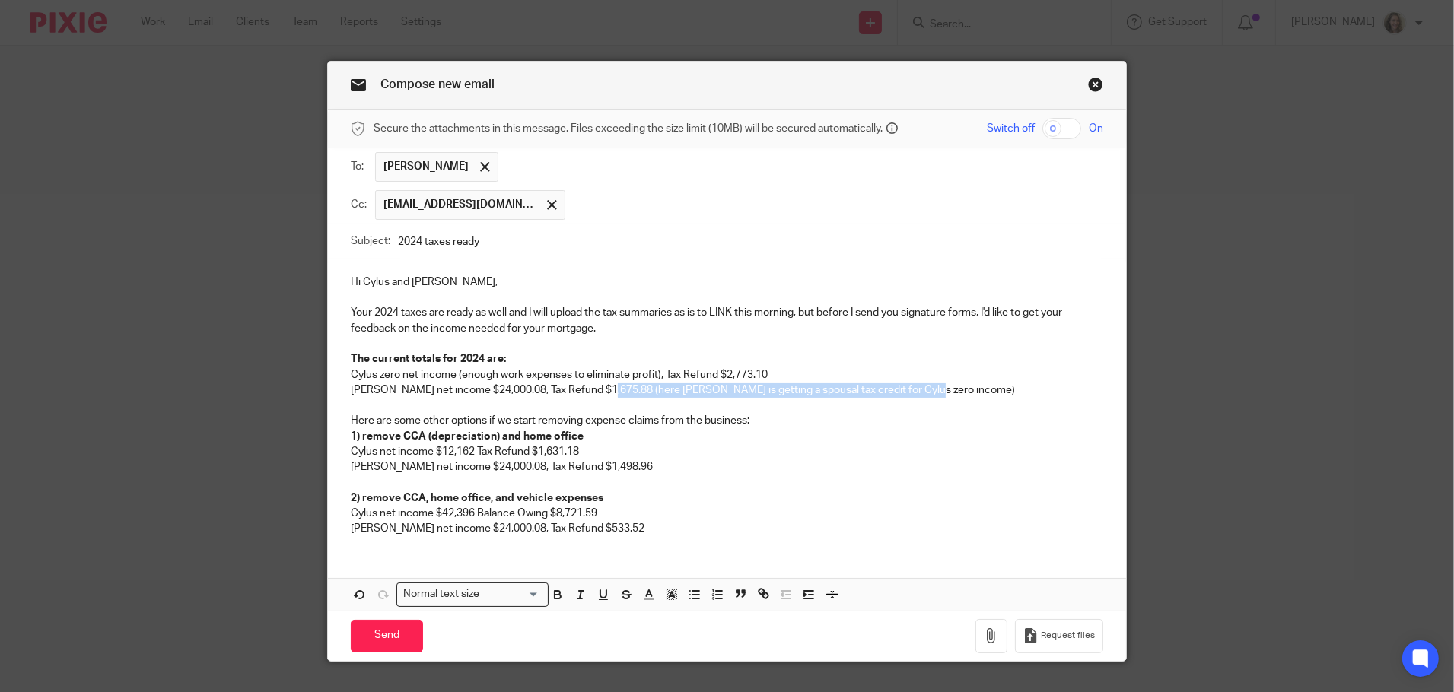
copy p "(here Serena is getting a spousal tax credit for Cylus zero income)"
click at [629, 463] on p "Serena net income $24,000.08, Tax Refund $1,498.96" at bounding box center [727, 467] width 753 height 15
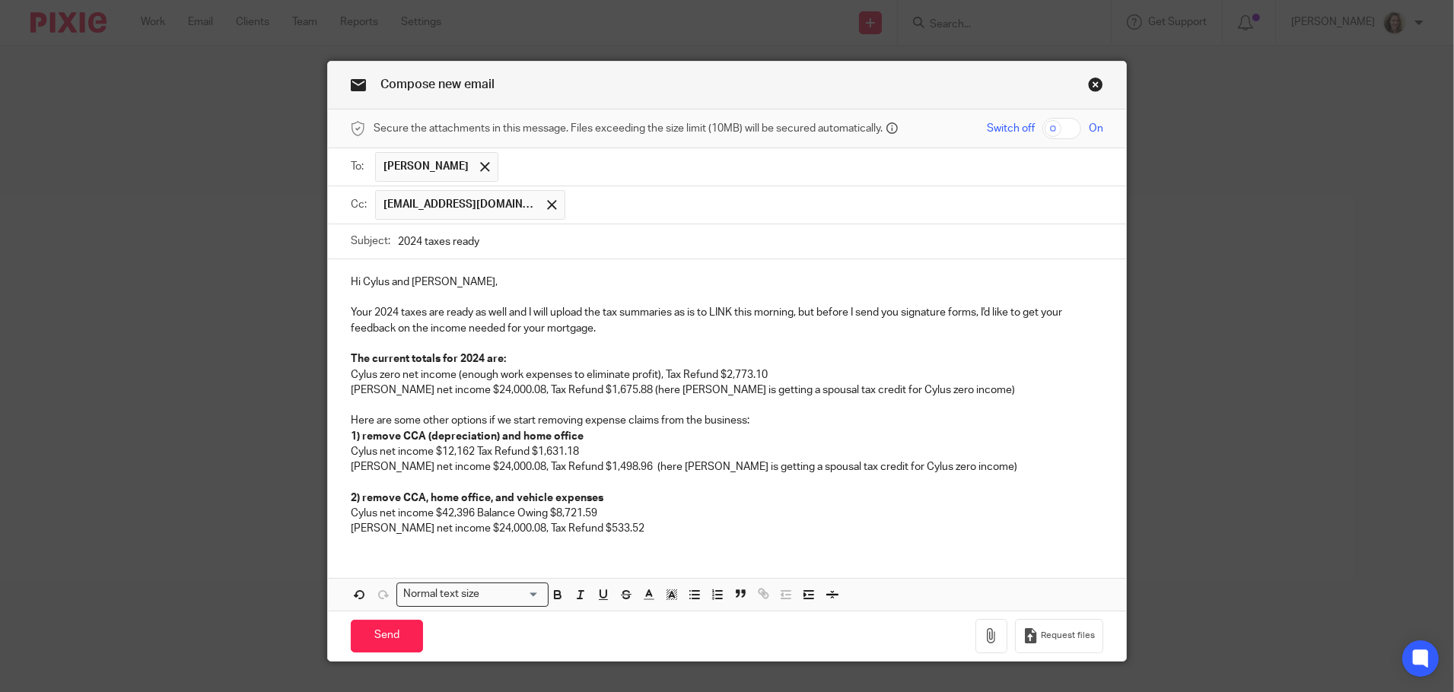
click at [722, 466] on p "Serena net income $24,000.08, Tax Refund $1,498.96 (here Serena is getting a sp…" at bounding box center [727, 467] width 753 height 15
click at [894, 465] on p "Serena net income $24,000.08, Tax Refund $1,498.96 (here Serena is getting a pa…" at bounding box center [727, 467] width 753 height 15
click at [673, 524] on p "Serena net income $24,000.08, Tax Refund $533.52" at bounding box center [727, 528] width 753 height 15
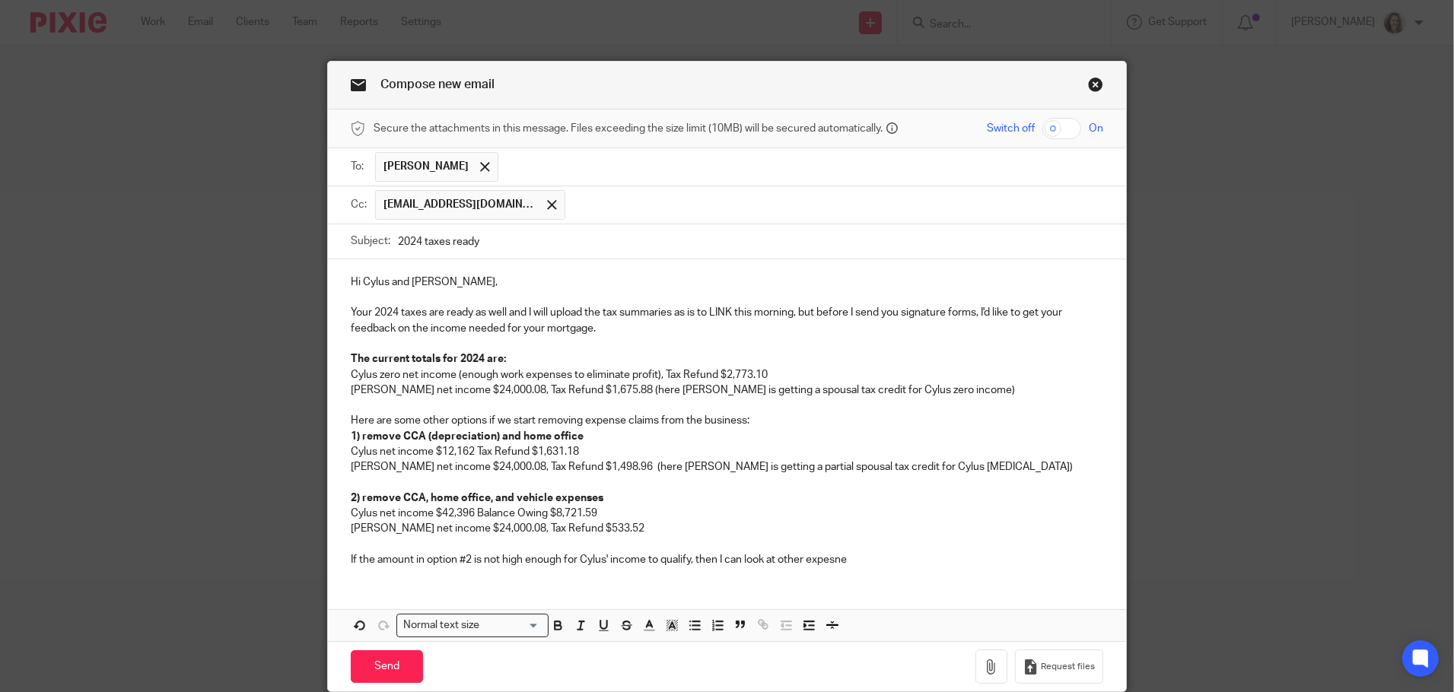
click at [776, 559] on p "If the amount in option #2 is not high enough for Cylus' income to qualify, the…" at bounding box center [727, 559] width 753 height 15
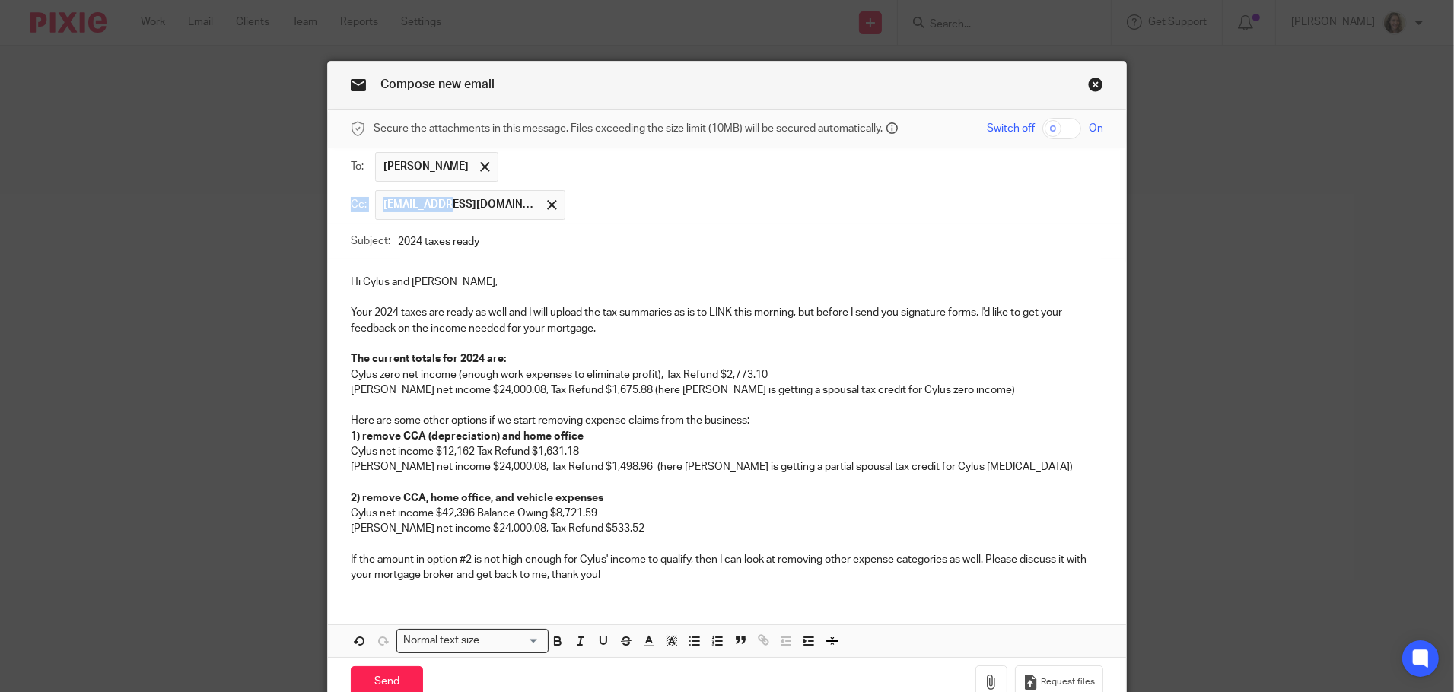
drag, startPoint x: 433, startPoint y: 206, endPoint x: 577, endPoint y: 173, distance: 147.5
click at [577, 173] on form "Secure the attachments in this message. Files exceeding the size limit (10MB) w…" at bounding box center [727, 409] width 798 height 598
click at [569, 159] on input "text" at bounding box center [801, 167] width 590 height 30
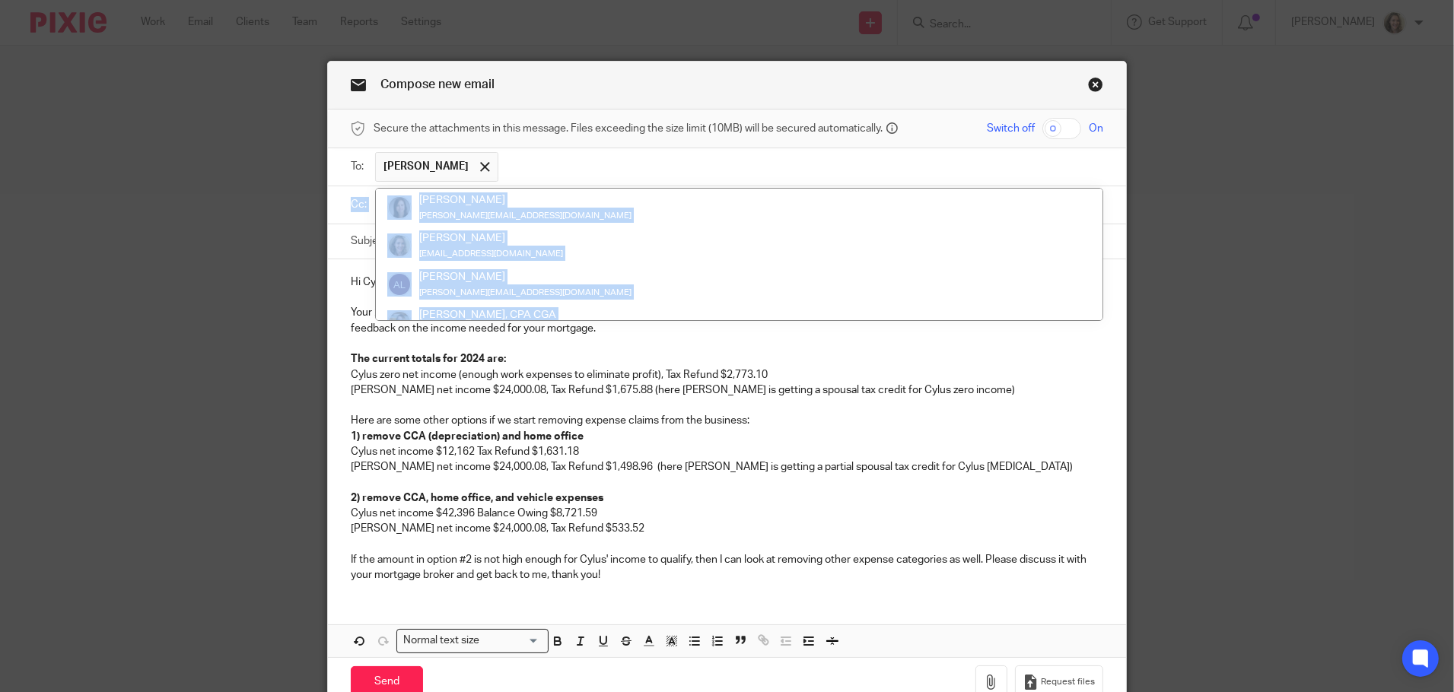
click at [810, 154] on input "text" at bounding box center [801, 167] width 590 height 30
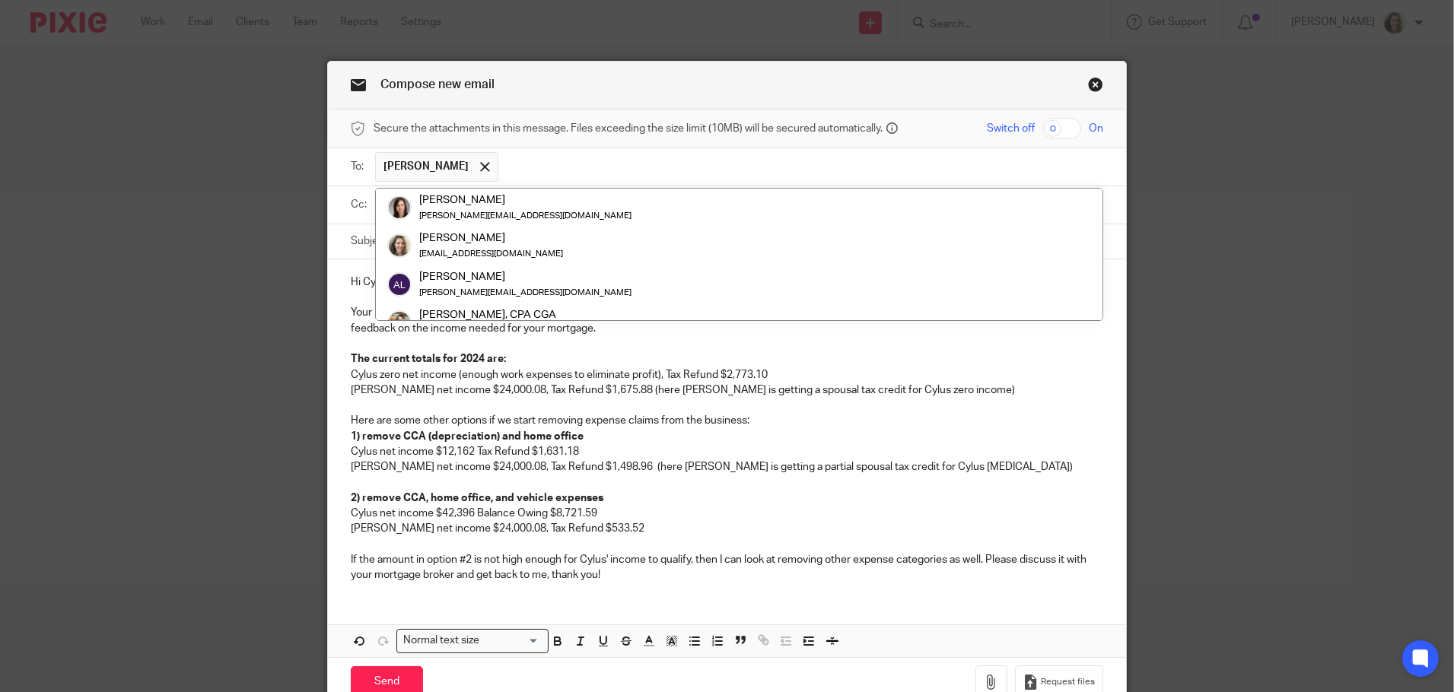
scroll to position [173, 0]
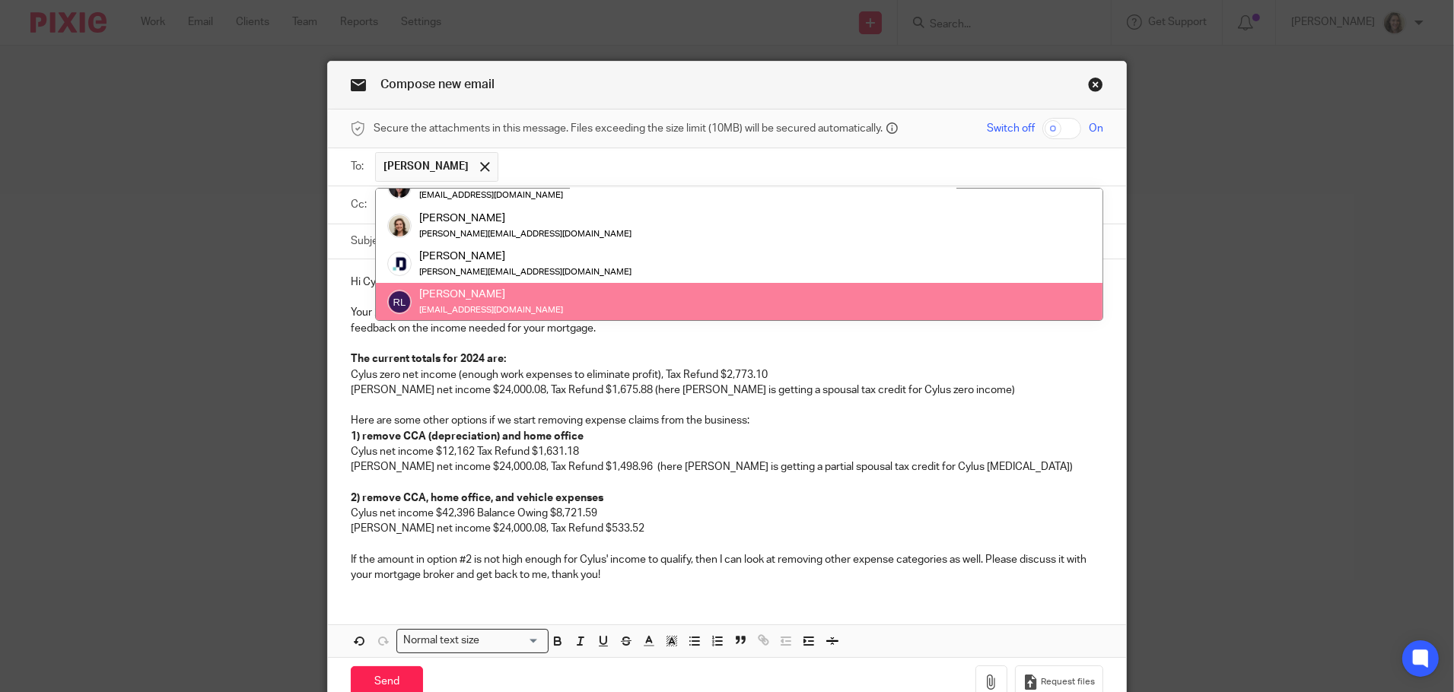
click at [1033, 393] on p "Serena net income $24,000.08, Tax Refund $1,675.88 (here Serena is getting a sp…" at bounding box center [727, 390] width 753 height 15
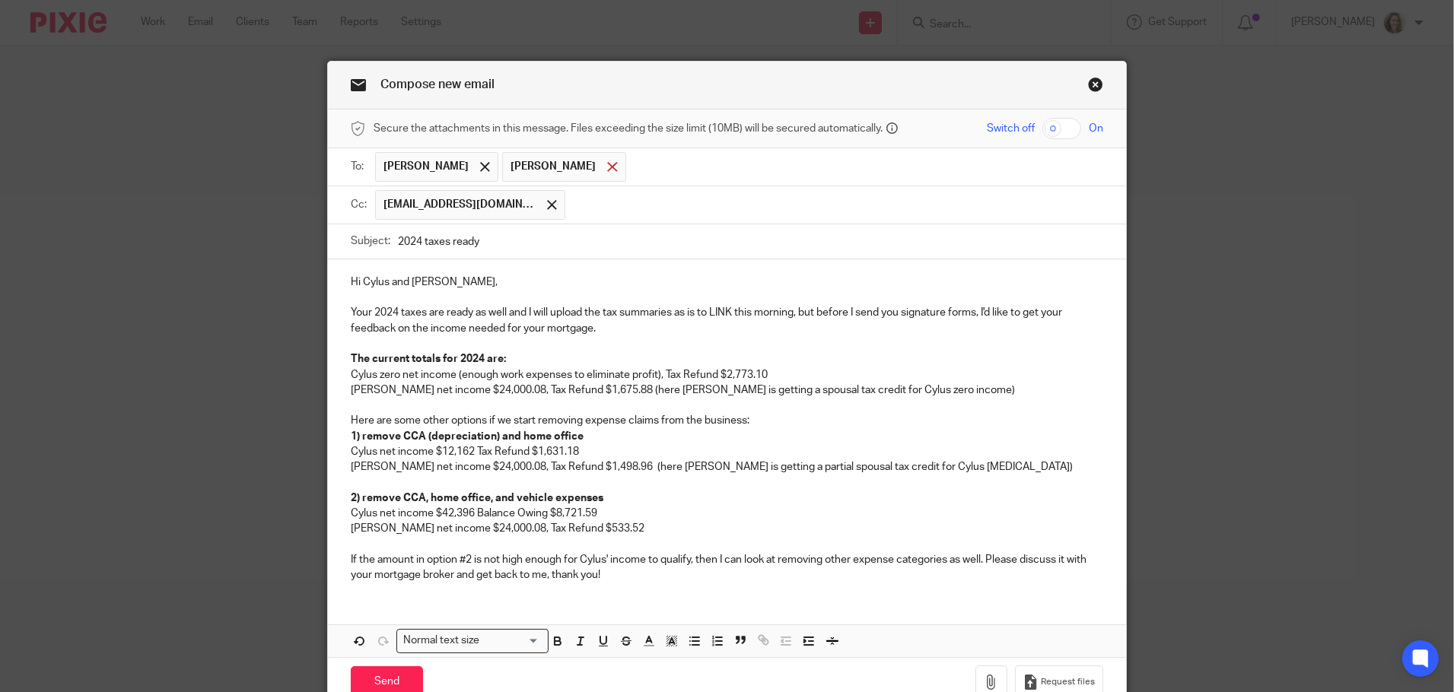
click at [603, 170] on div at bounding box center [612, 167] width 18 height 23
click at [612, 205] on input "text" at bounding box center [835, 205] width 524 height 30
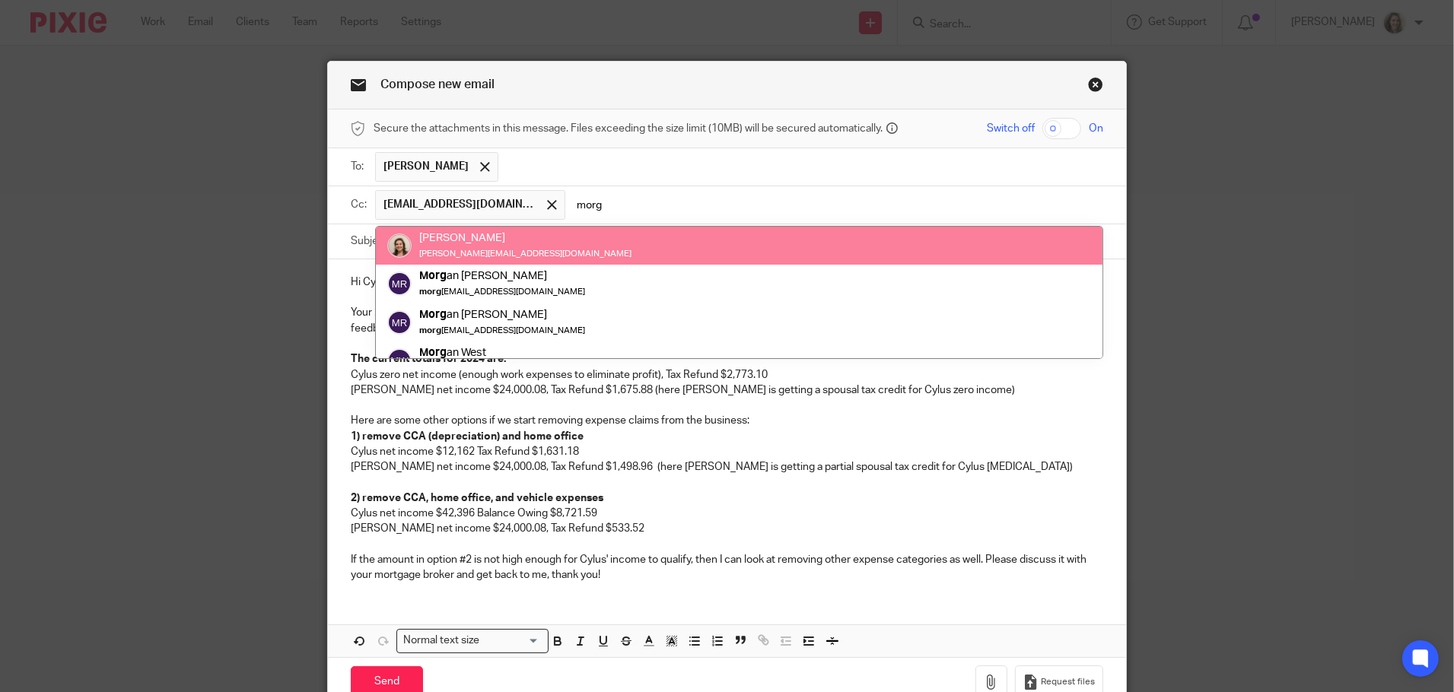
type input "morg"
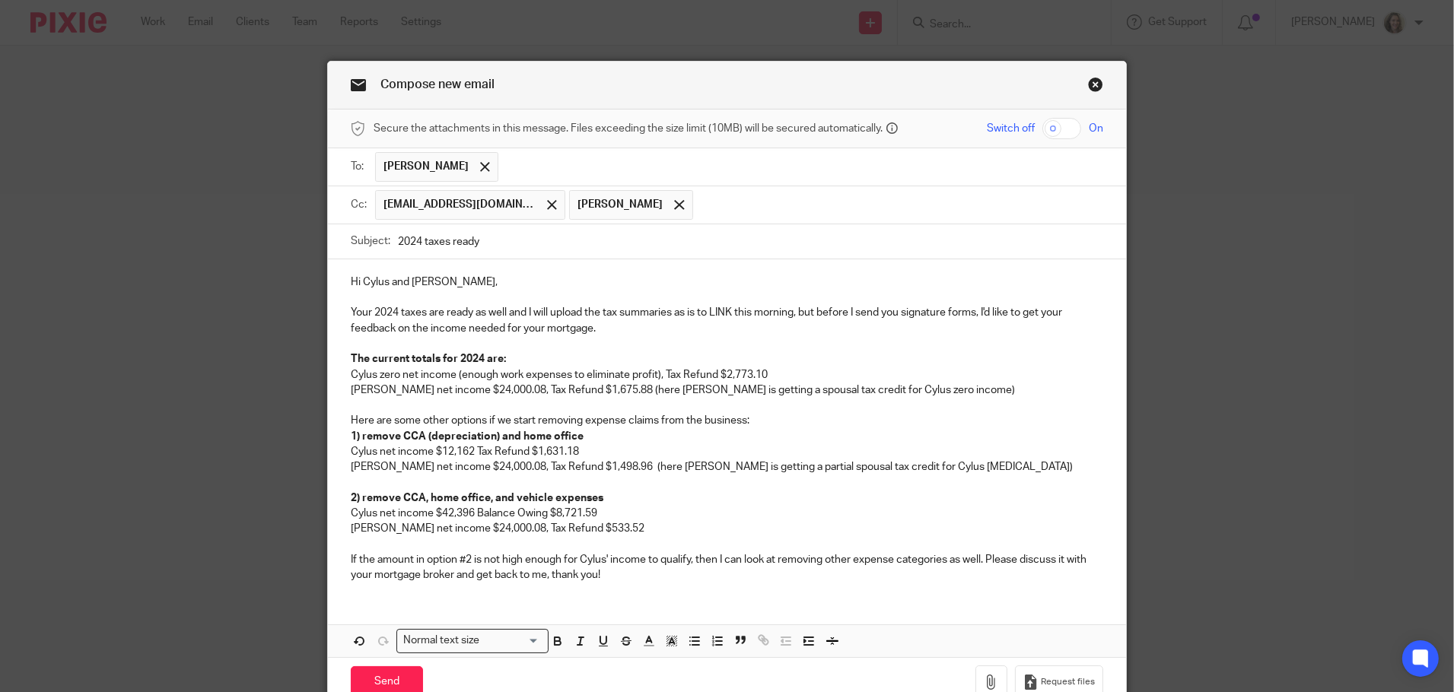
click at [526, 236] on input "2024 taxes ready" at bounding box center [750, 241] width 705 height 34
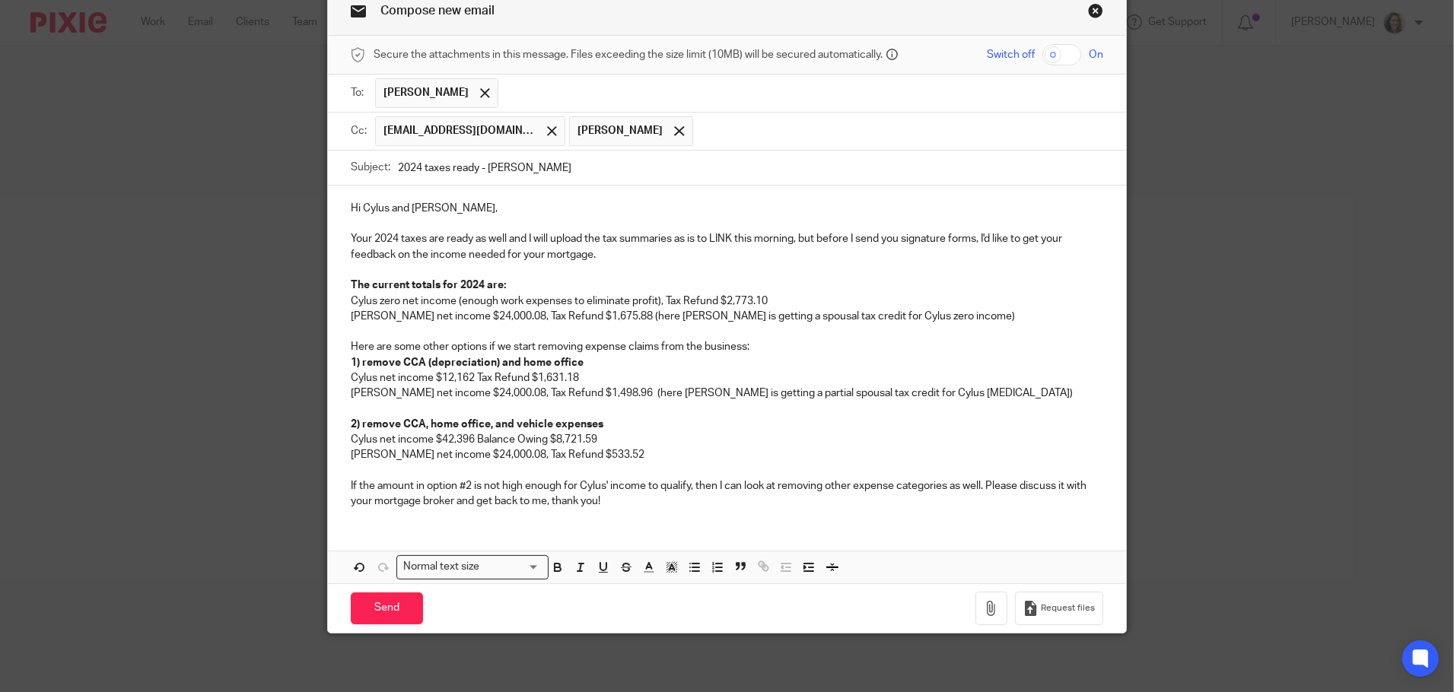
scroll to position [75, 0]
type input "2024 taxes ready - Perreault"
click at [380, 608] on input "Send" at bounding box center [387, 608] width 72 height 33
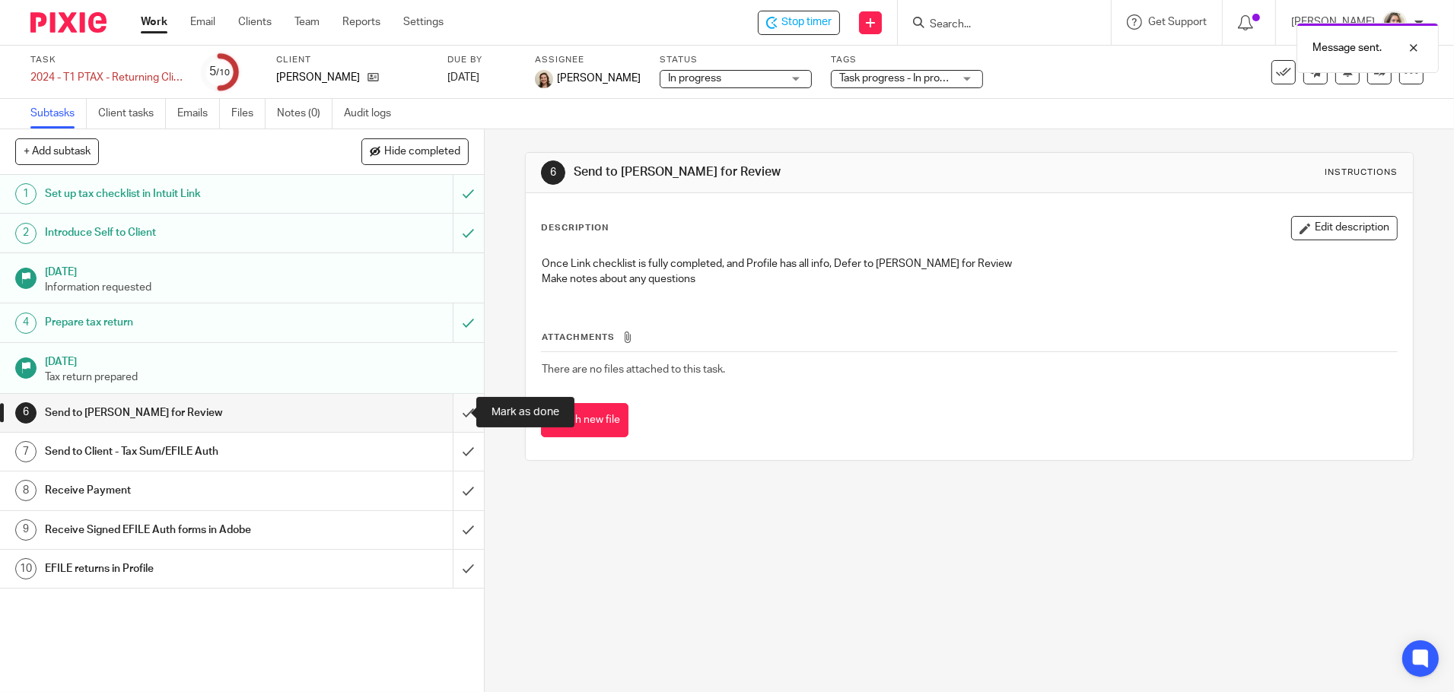
click at [455, 419] on input "submit" at bounding box center [242, 413] width 484 height 38
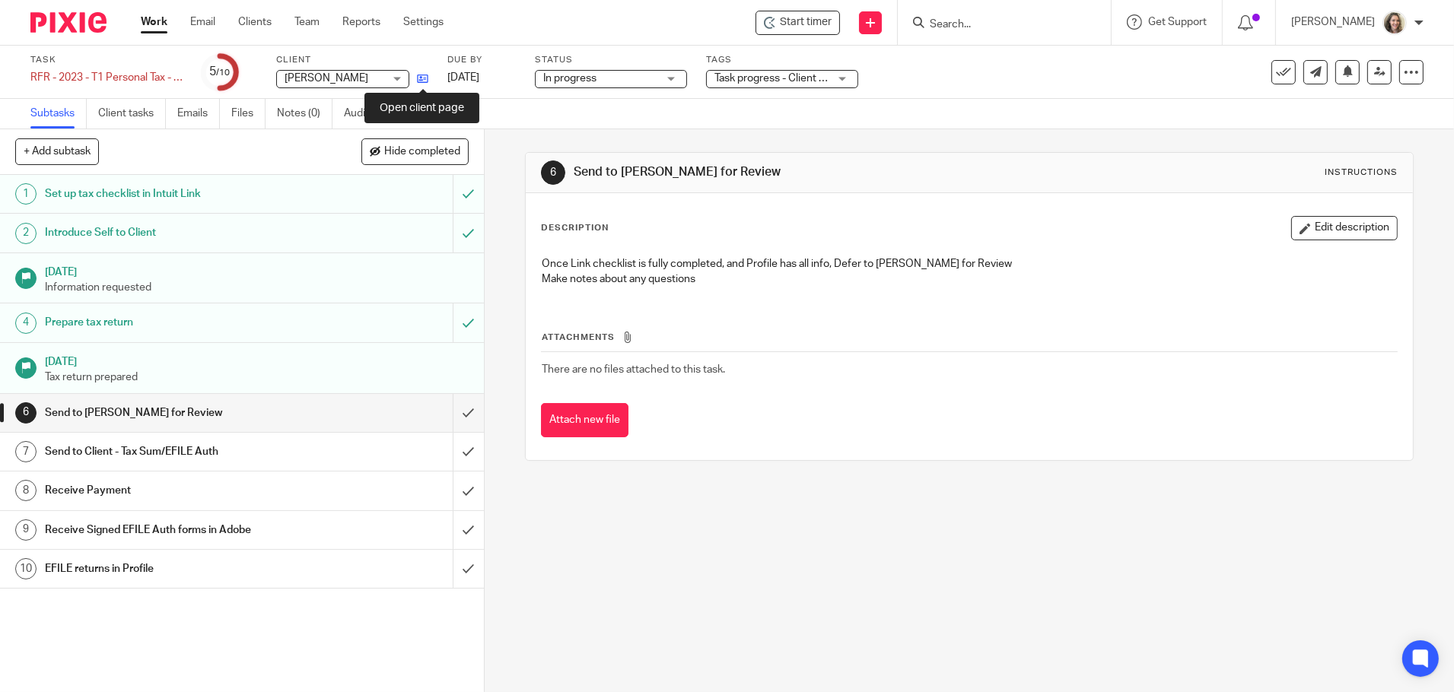
click at [420, 81] on icon at bounding box center [422, 78] width 11 height 11
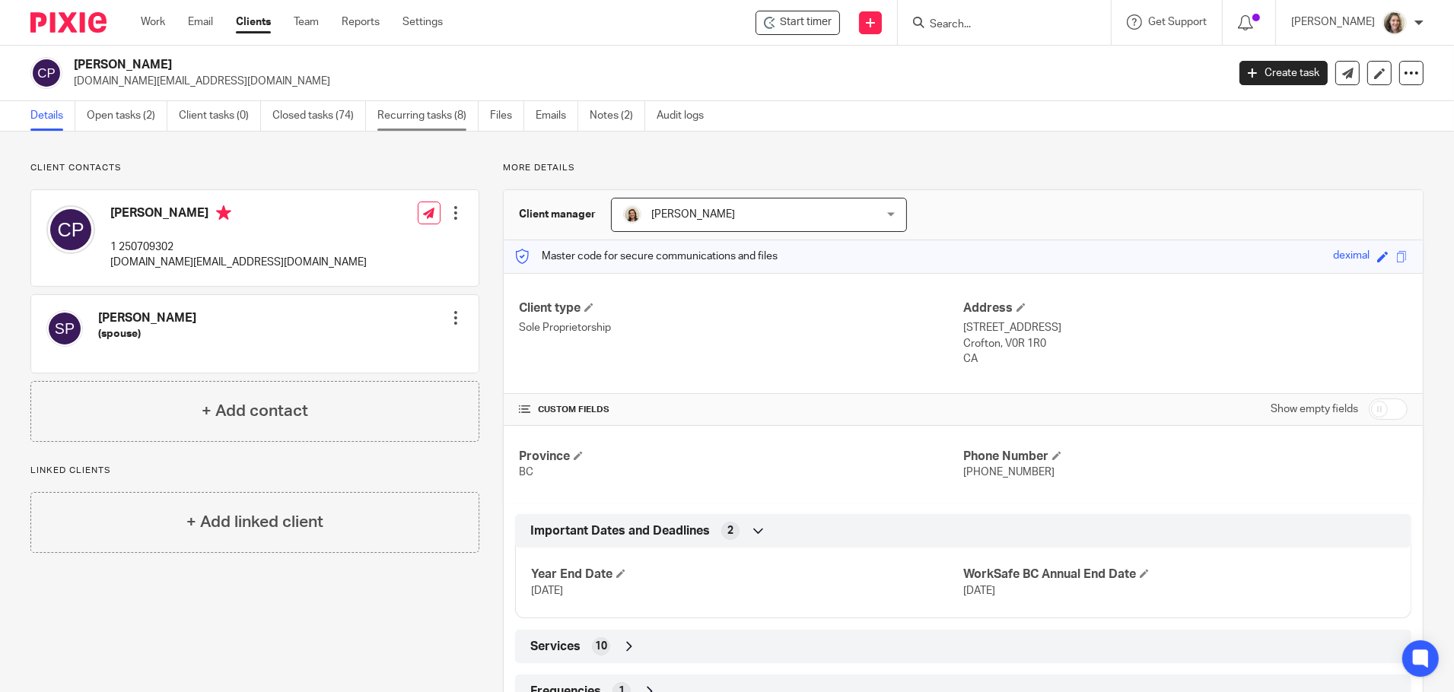
click at [410, 115] on link "Recurring tasks (8)" at bounding box center [427, 116] width 101 height 30
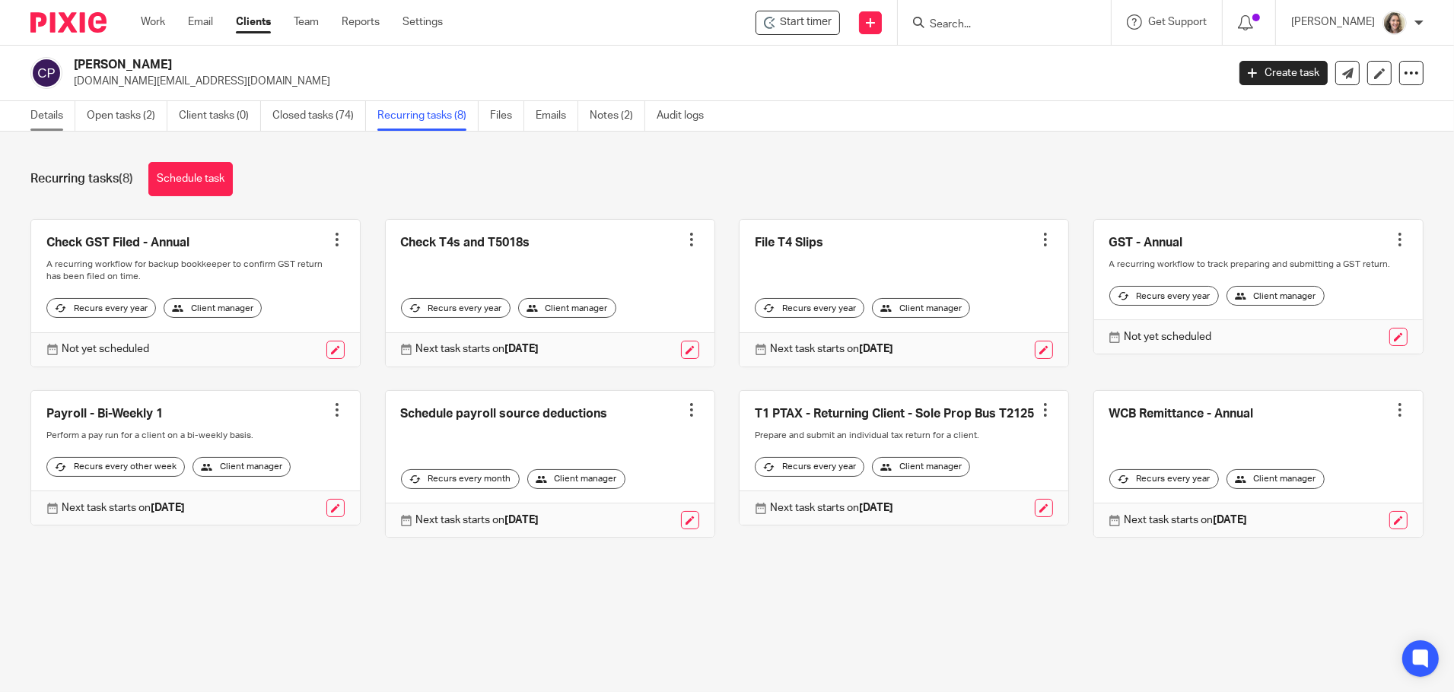
click at [47, 122] on link "Details" at bounding box center [52, 116] width 45 height 30
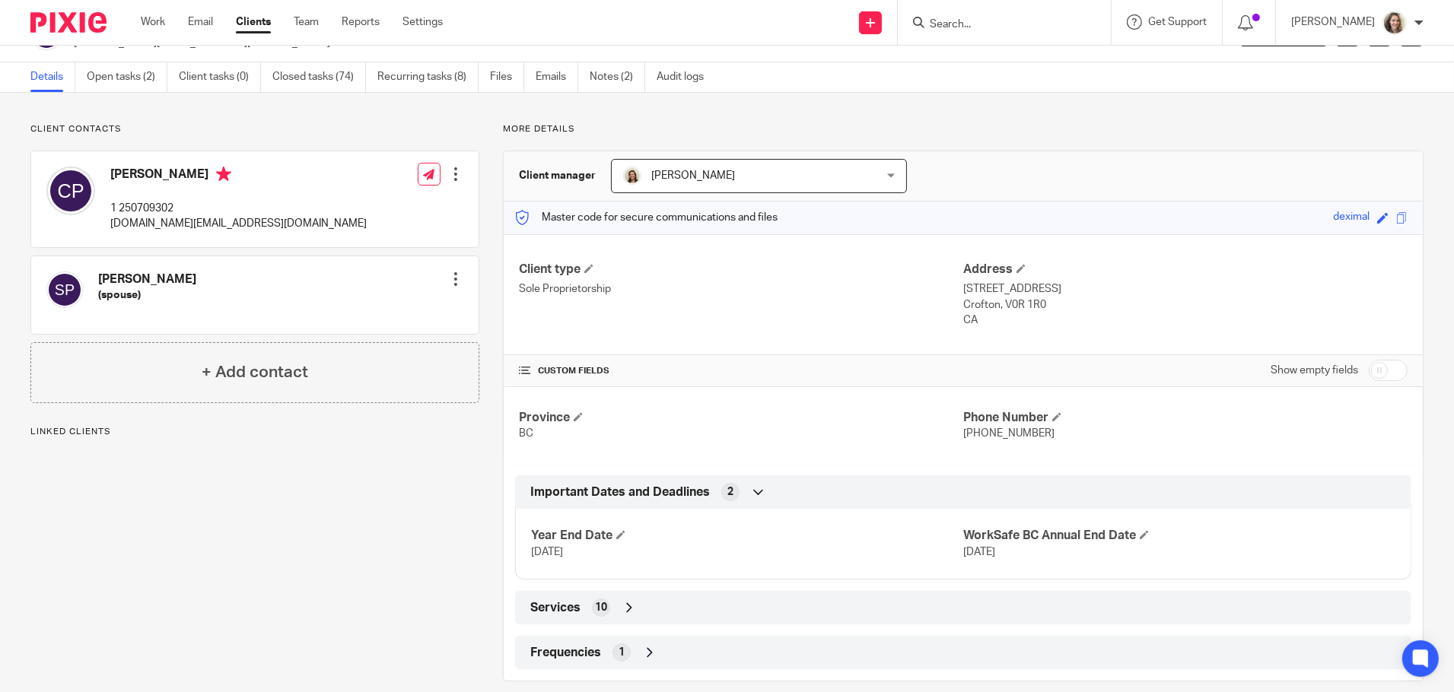
scroll to position [58, 0]
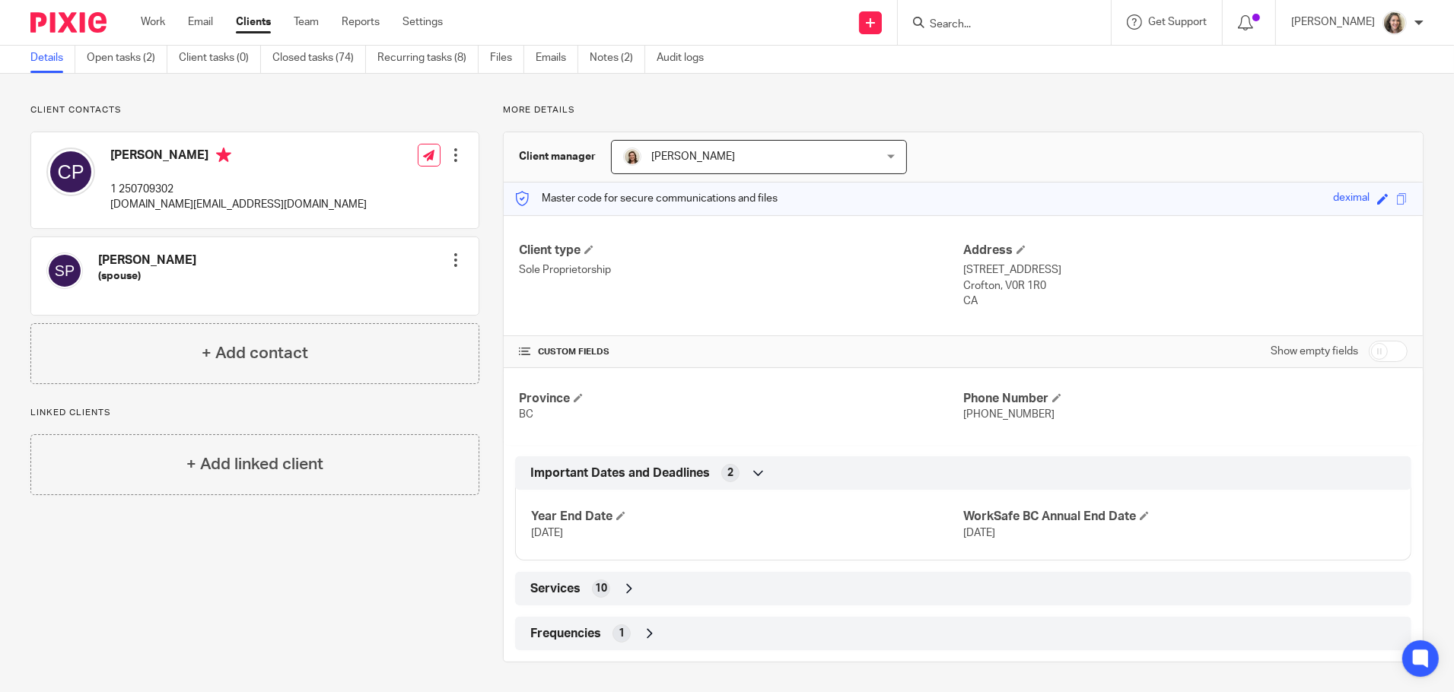
drag, startPoint x: 1385, startPoint y: 355, endPoint x: 1369, endPoint y: 368, distance: 20.6
click at [1385, 354] on input "checkbox" at bounding box center [1388, 351] width 39 height 21
checkbox input "true"
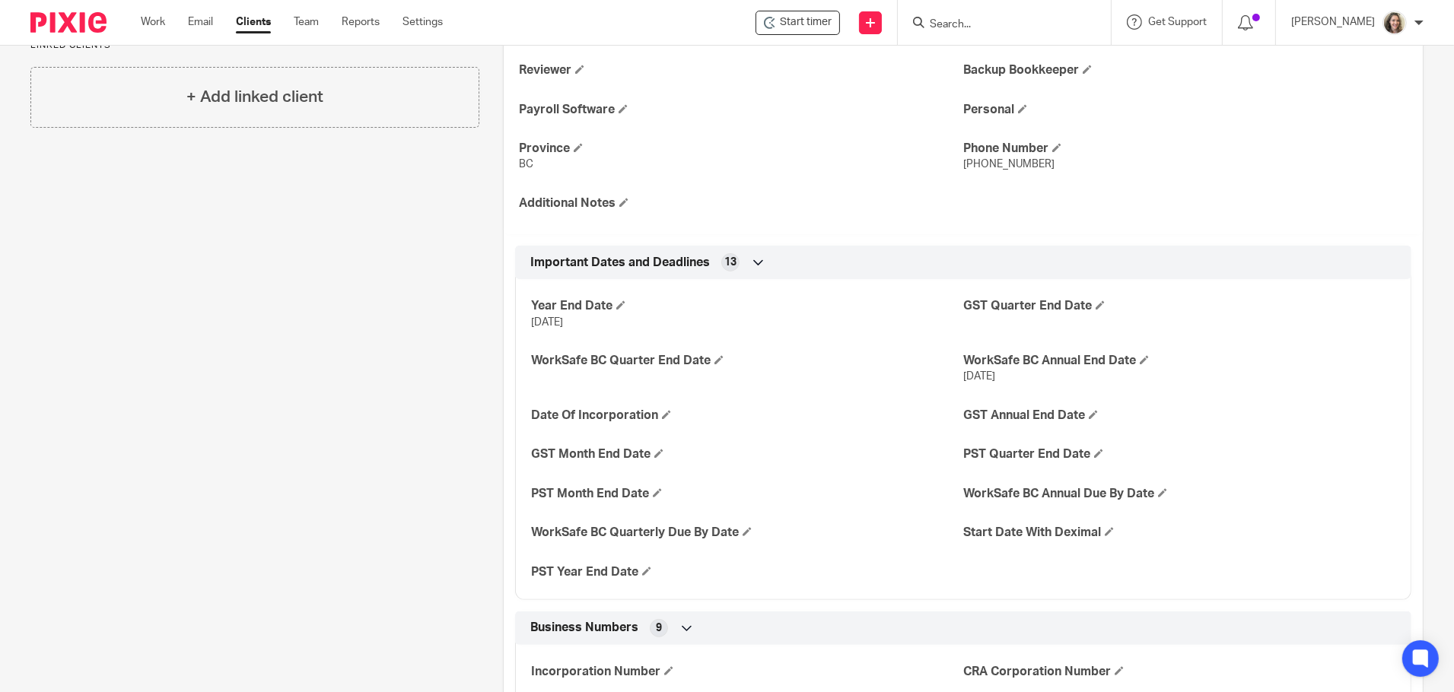
scroll to position [438, 0]
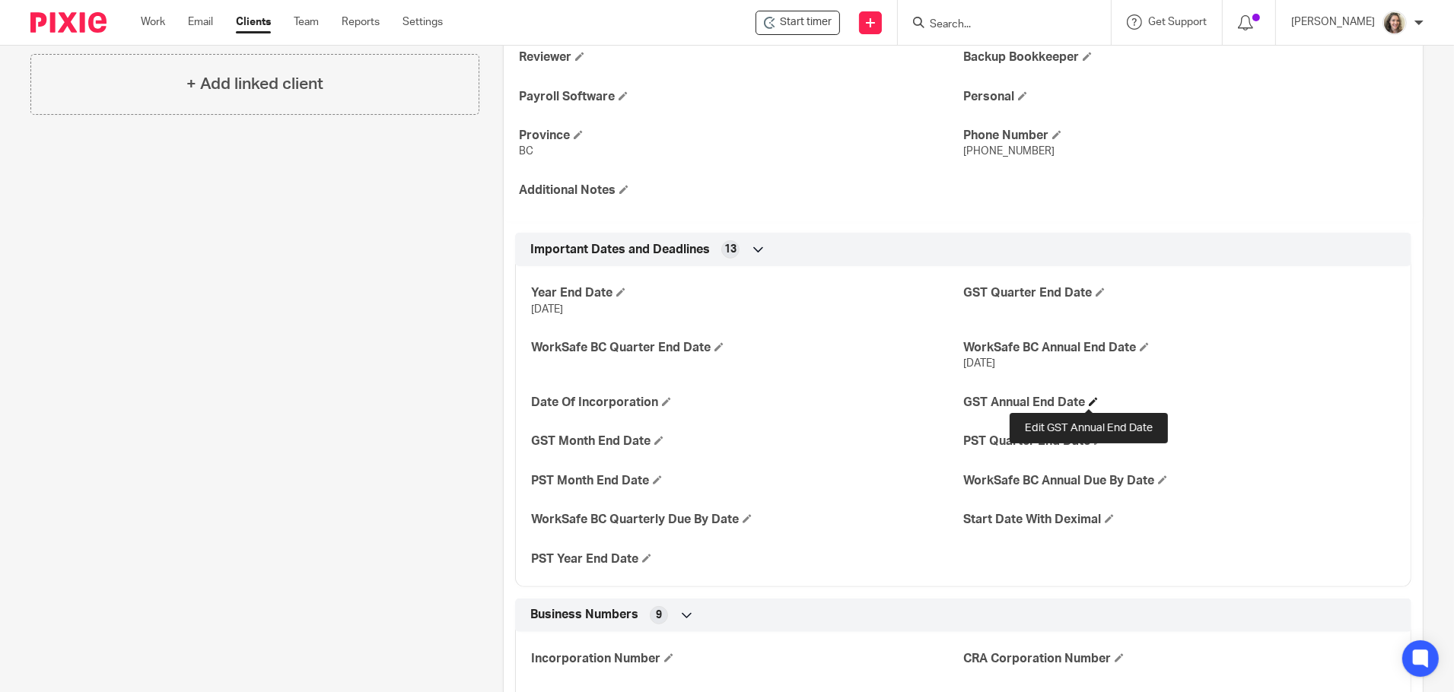
click at [1090, 401] on span at bounding box center [1093, 401] width 9 height 9
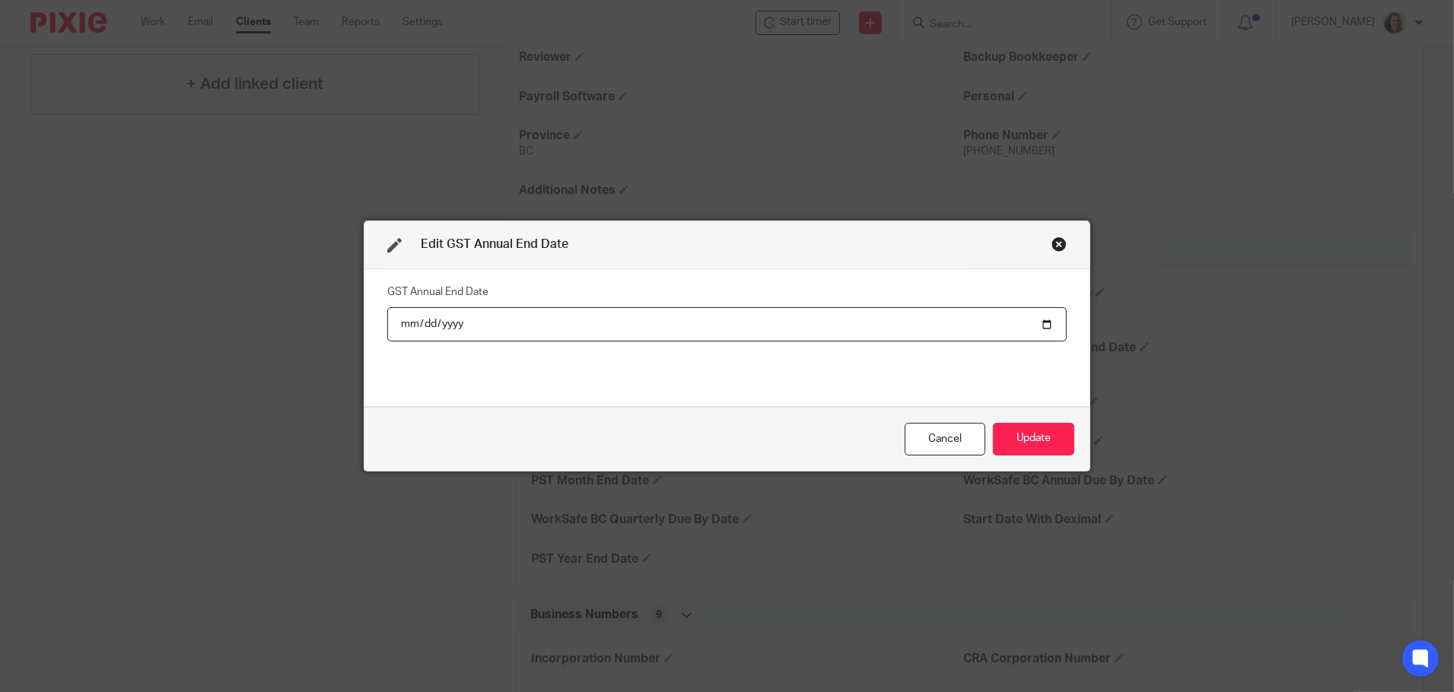
type input "2024-12-31"
click at [1051, 439] on button "Update" at bounding box center [1033, 439] width 81 height 33
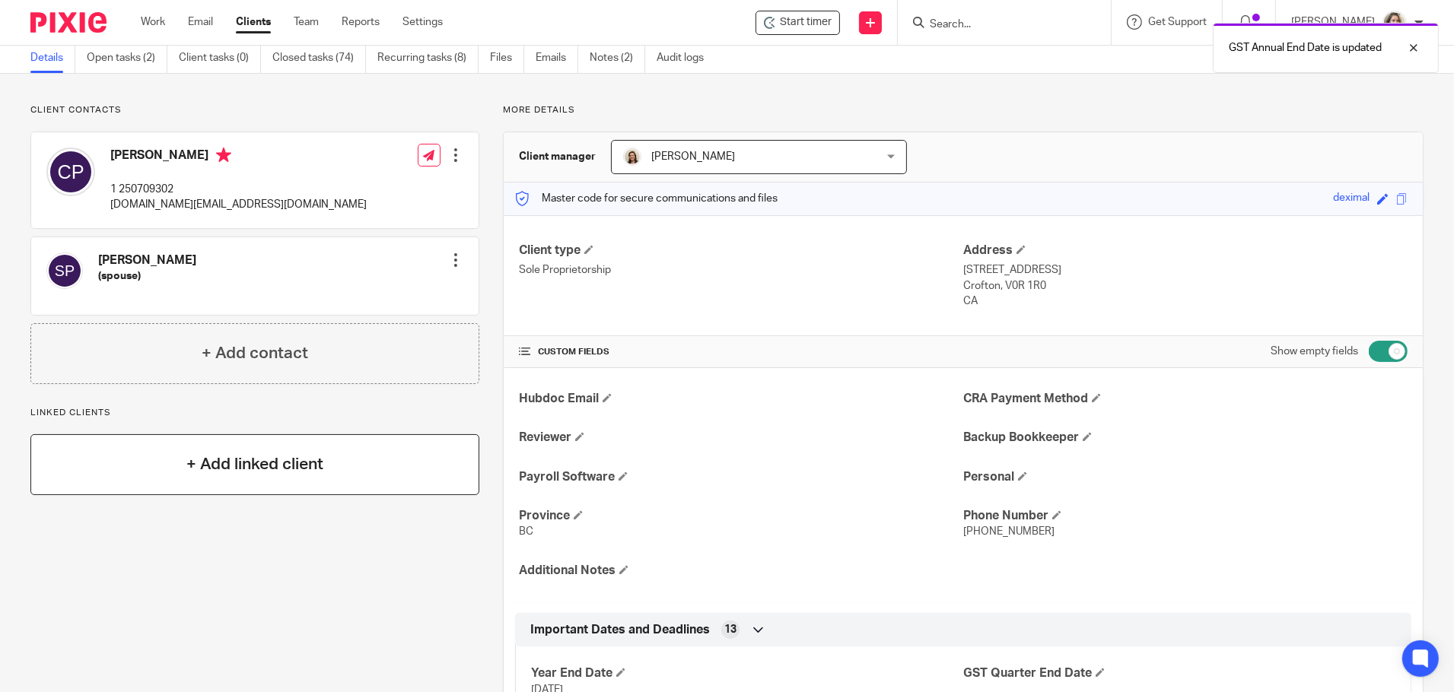
scroll to position [0, 0]
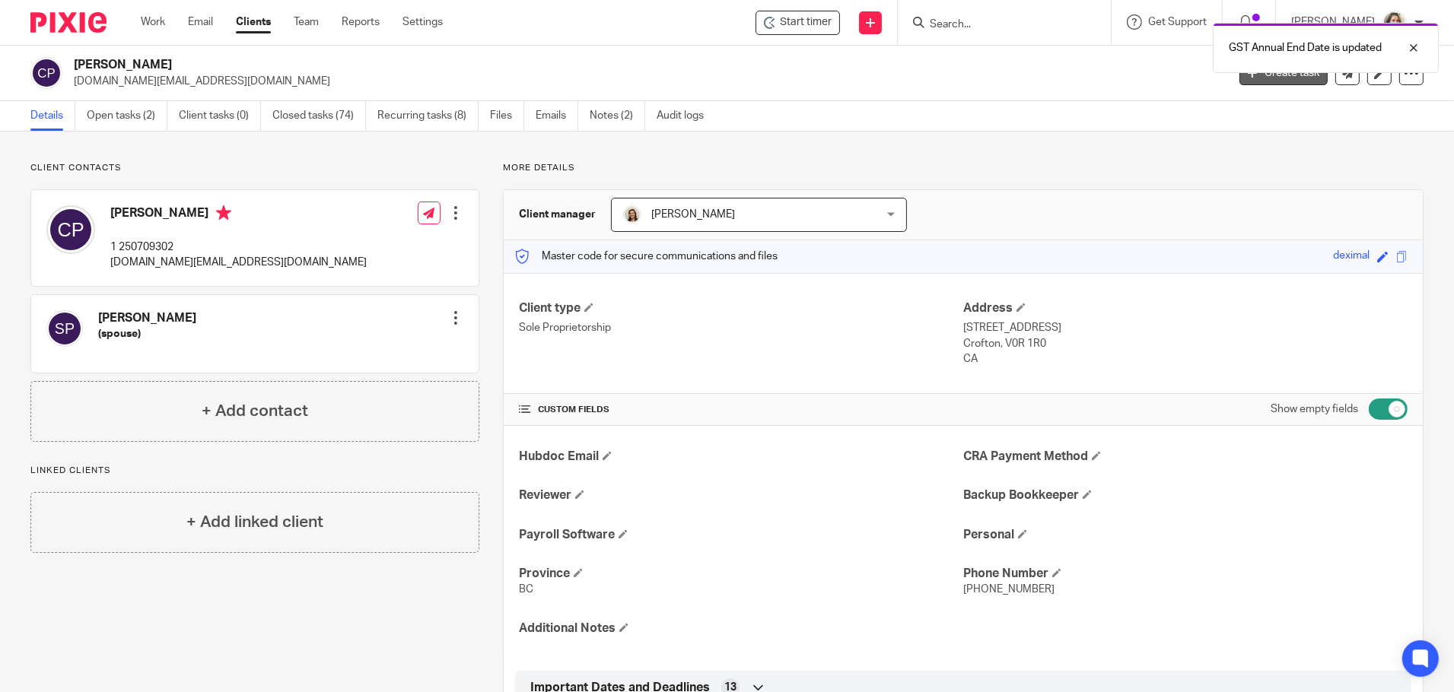
click at [1266, 78] on link "Create task" at bounding box center [1284, 73] width 88 height 24
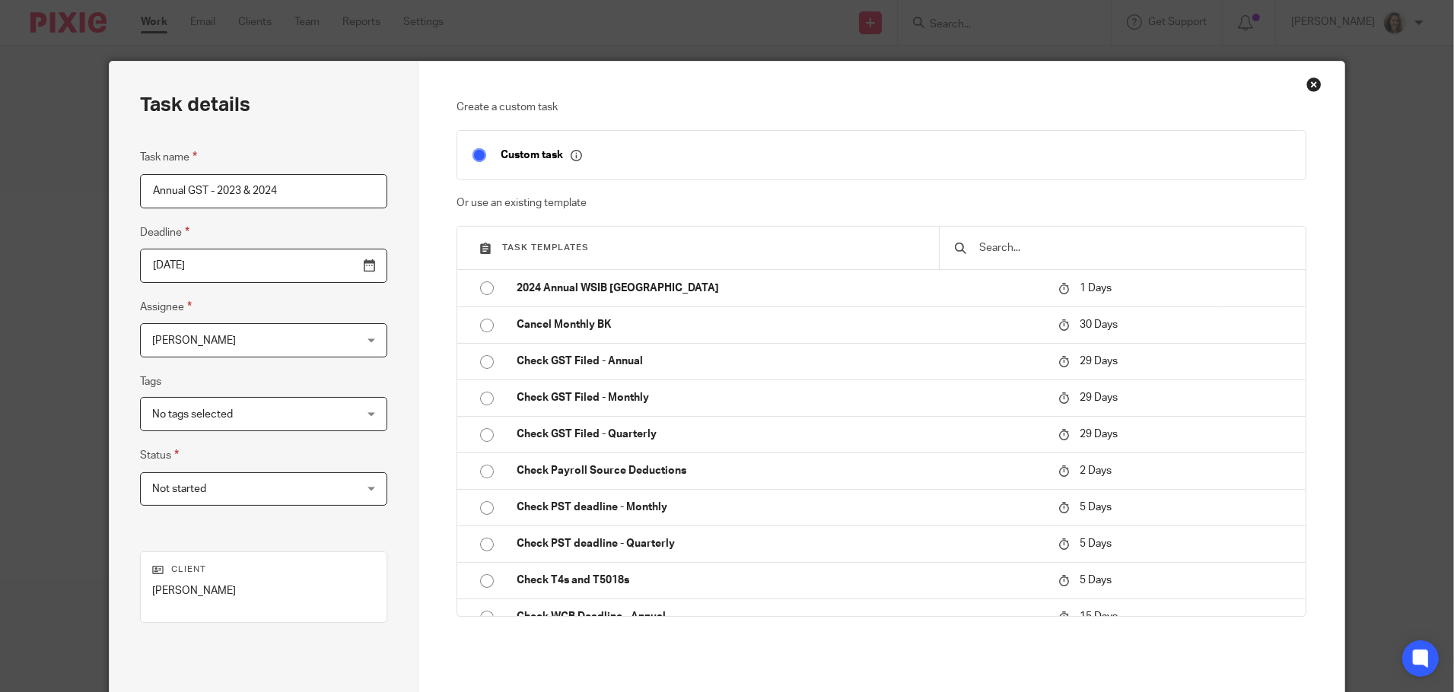
type input "Annual GST - 2023 & 2024"
click at [1067, 240] on input "text" at bounding box center [1134, 248] width 312 height 17
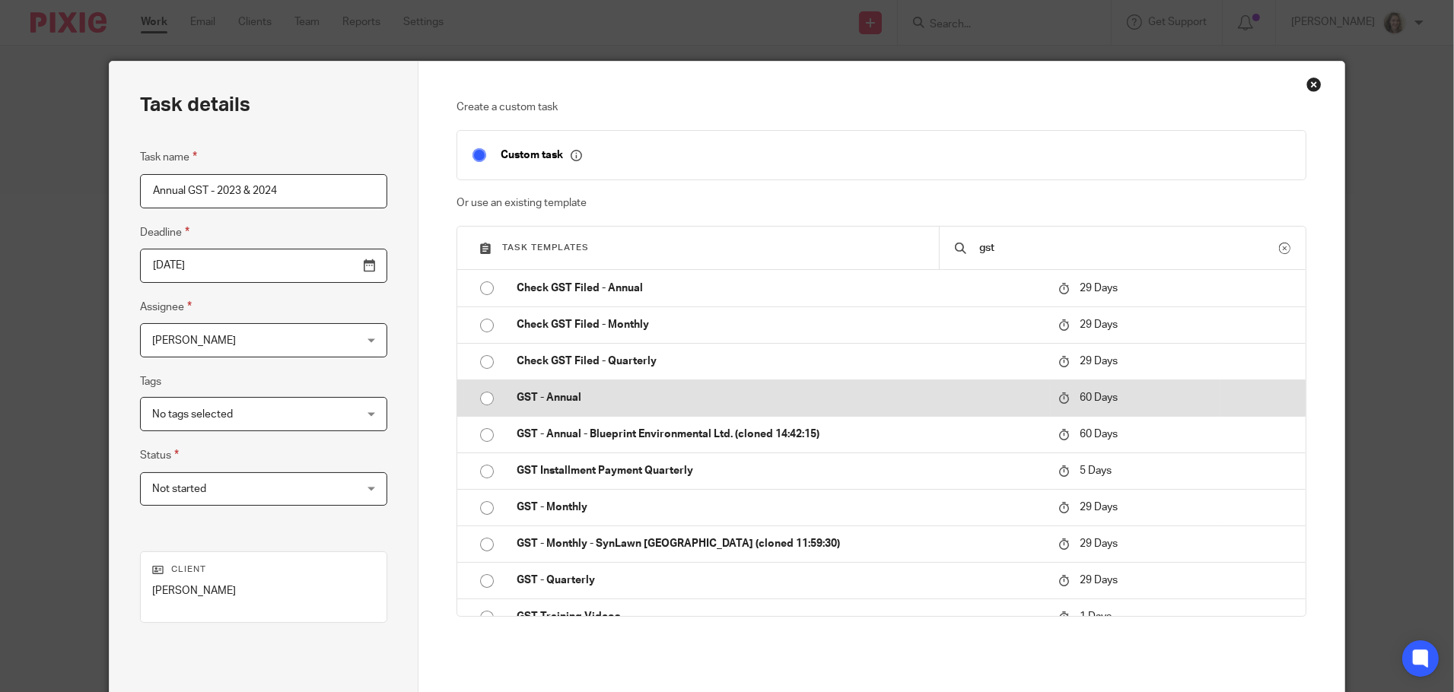
type input "gst"
click at [678, 396] on p "GST - Annual" at bounding box center [780, 397] width 527 height 15
type input "[DATE]"
checkbox input "false"
radio input "true"
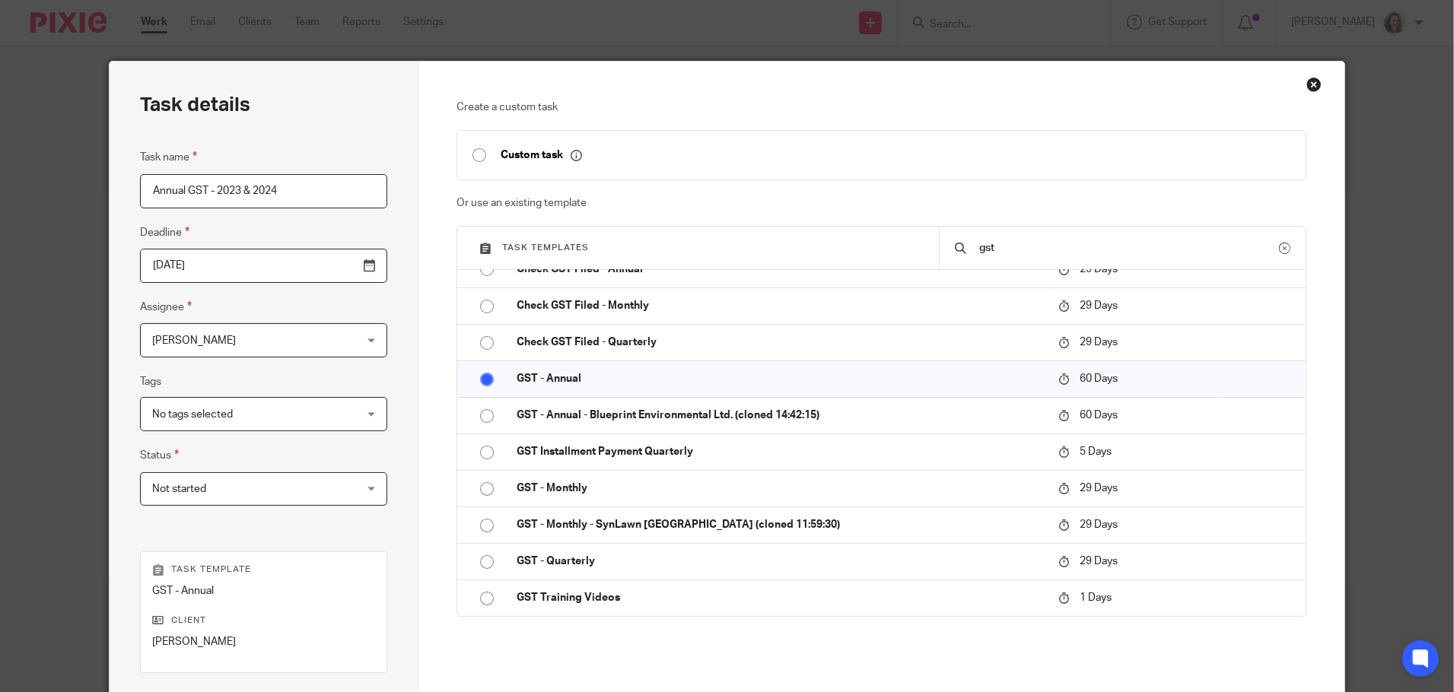
scroll to position [206, 0]
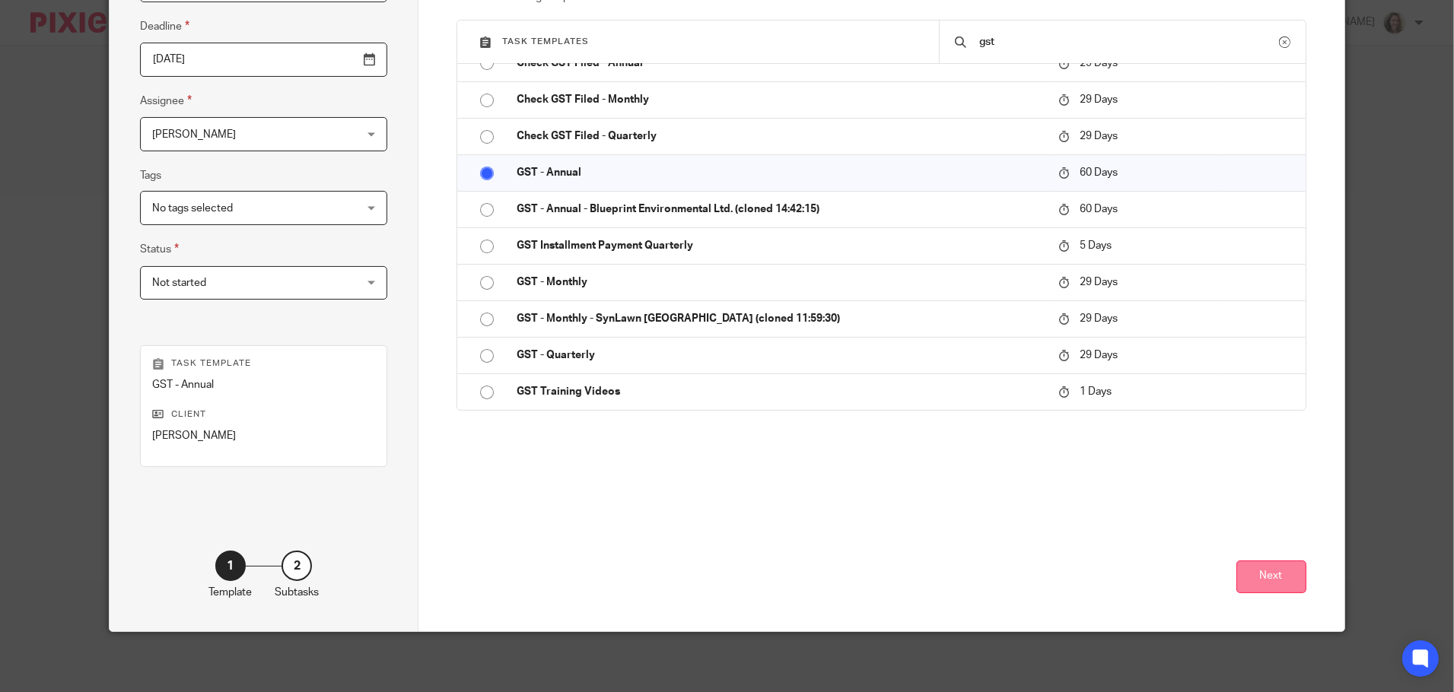
click at [1256, 580] on button "Next" at bounding box center [1271, 577] width 70 height 33
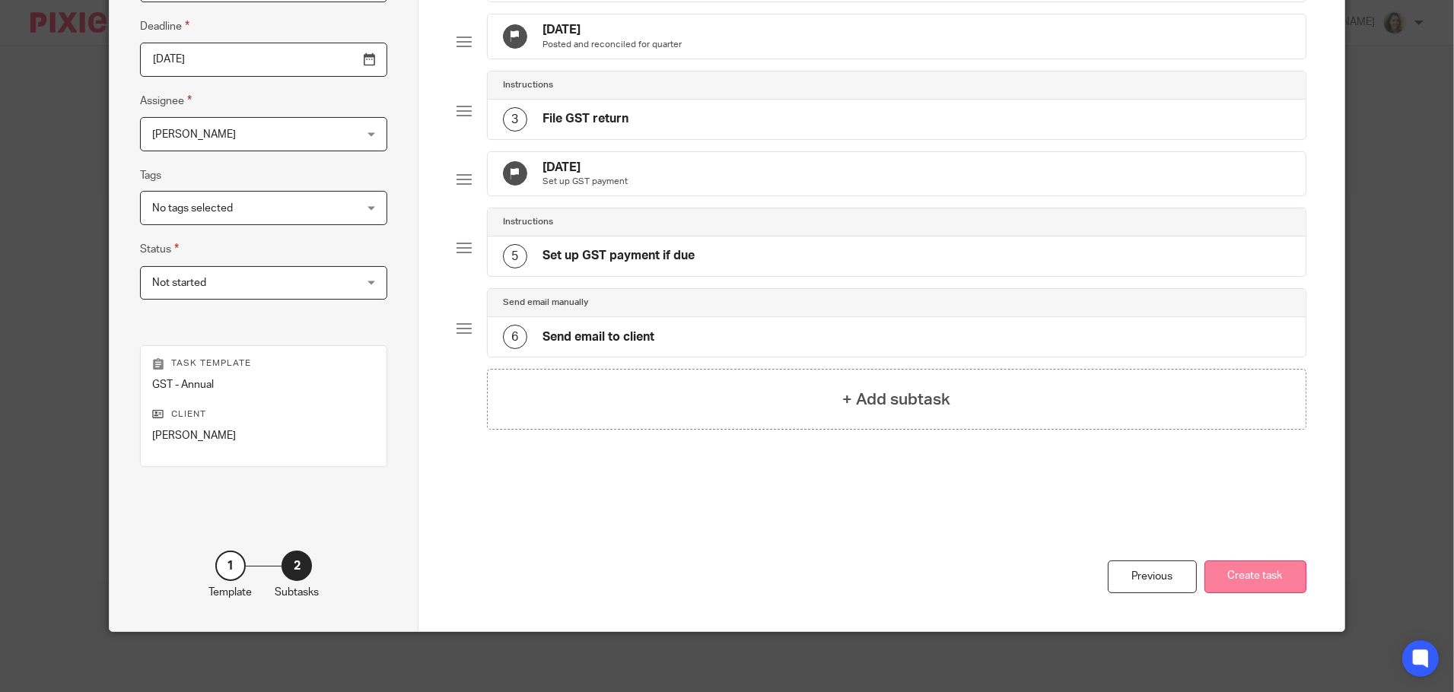
click at [1278, 582] on button "Create task" at bounding box center [1256, 577] width 102 height 33
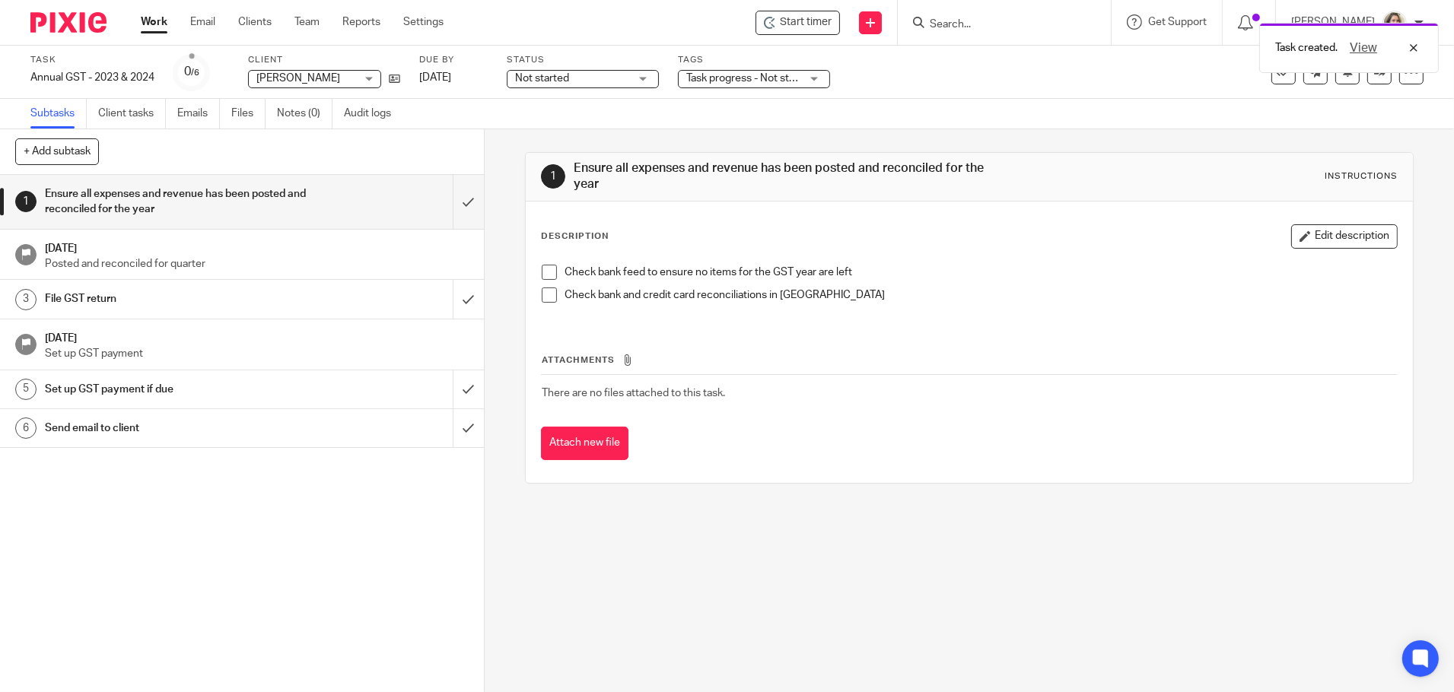
click at [825, 24] on div "Task created. View" at bounding box center [1083, 44] width 712 height 58
click at [812, 21] on div "Task created. View" at bounding box center [1083, 44] width 712 height 58
click at [1412, 45] on div "View" at bounding box center [1380, 48] width 85 height 18
click at [822, 20] on span "Start timer" at bounding box center [806, 22] width 52 height 16
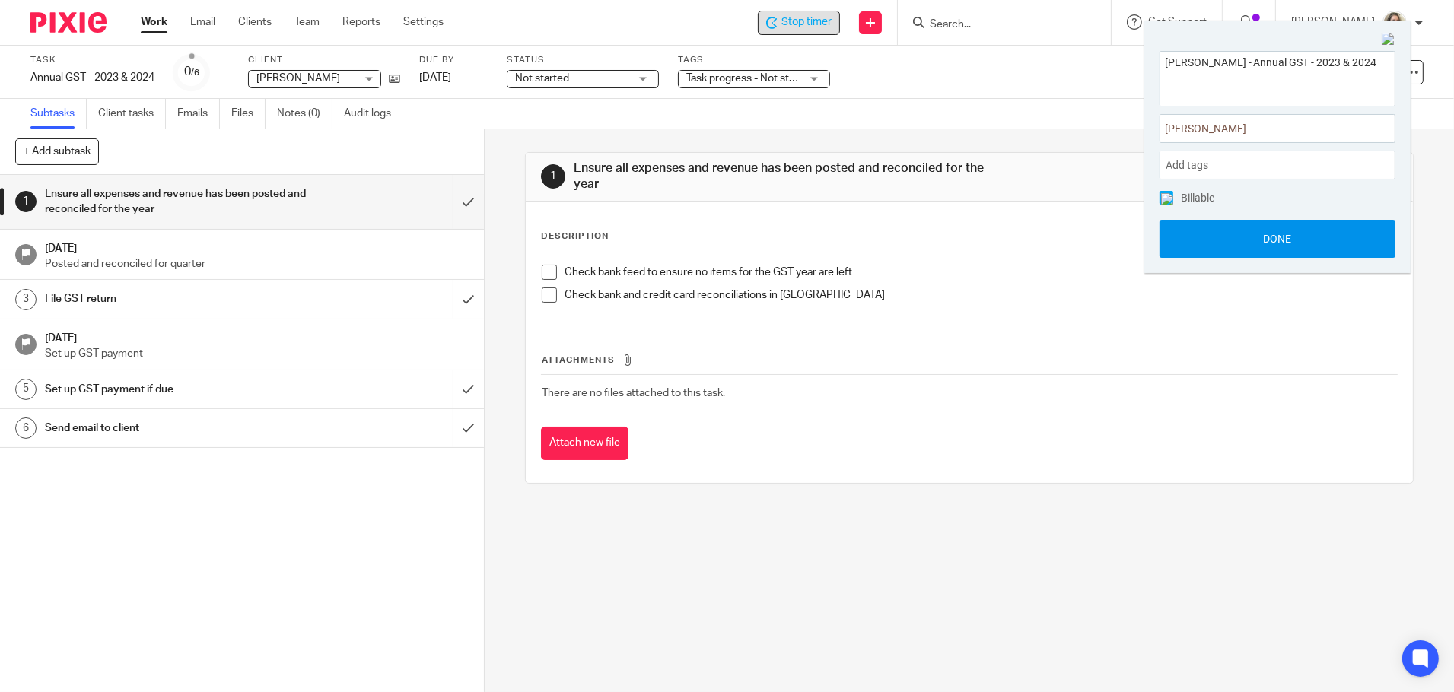
click at [1284, 246] on button "Done" at bounding box center [1278, 239] width 236 height 38
